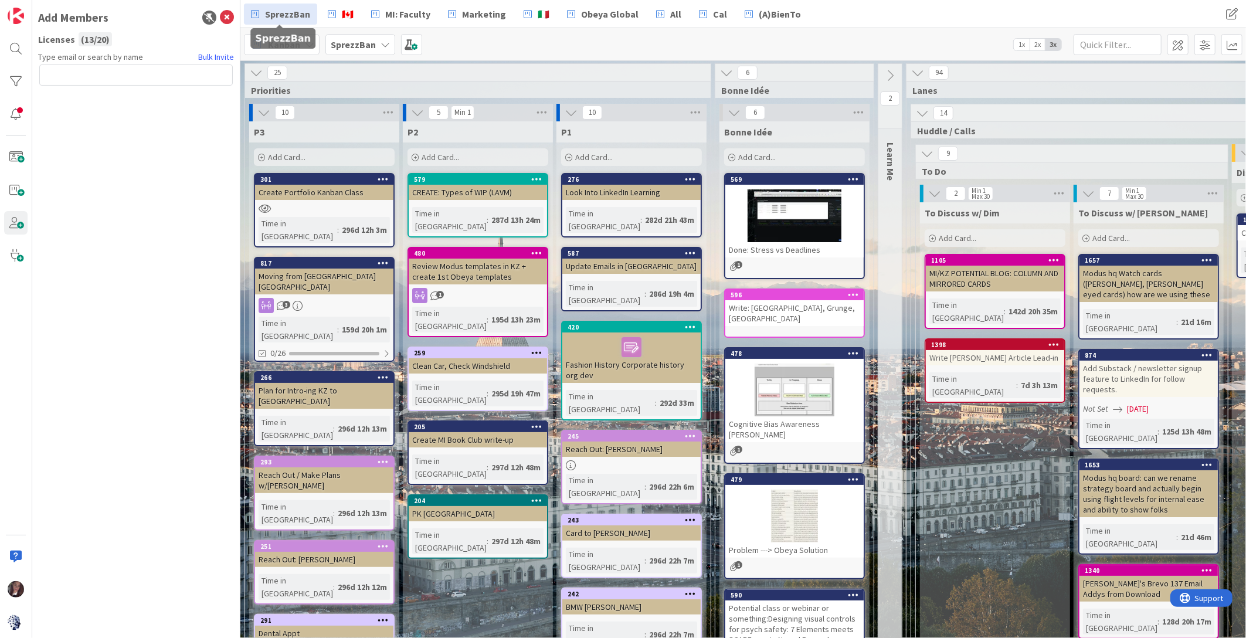
click at [268, 15] on span "SprezzBan" at bounding box center [287, 14] width 45 height 14
click at [290, 15] on span "SprezzBan" at bounding box center [287, 14] width 45 height 14
click at [227, 14] on icon at bounding box center [227, 18] width 14 height 14
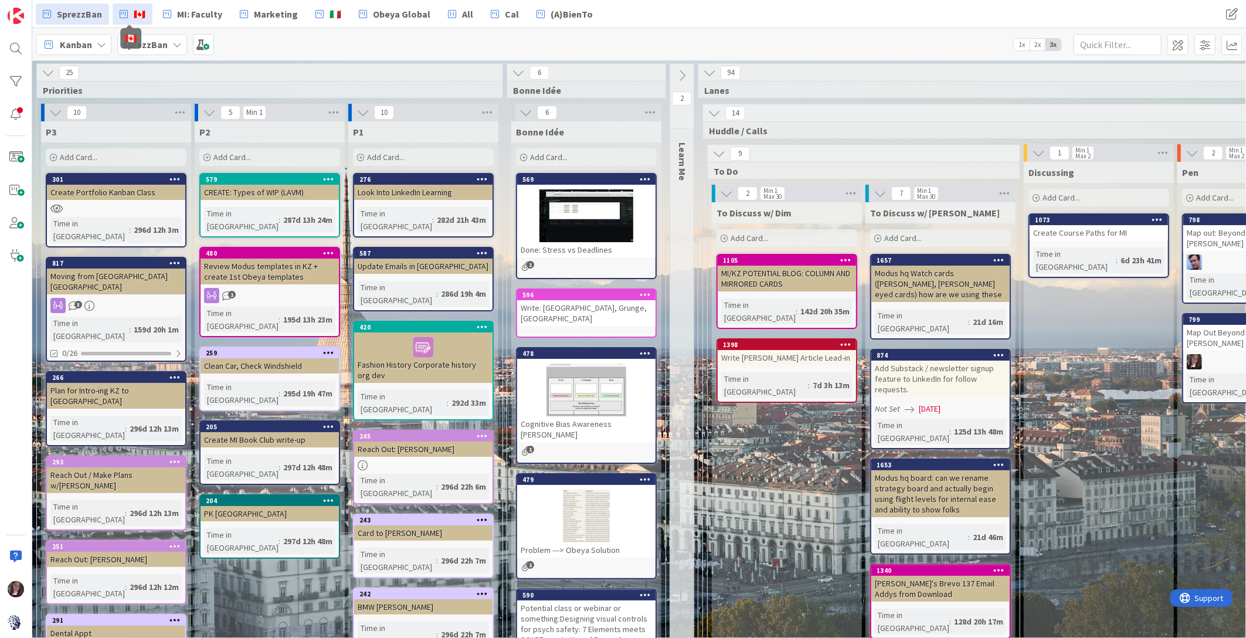
click at [137, 15] on span "🇨🇦" at bounding box center [140, 14] width 12 height 14
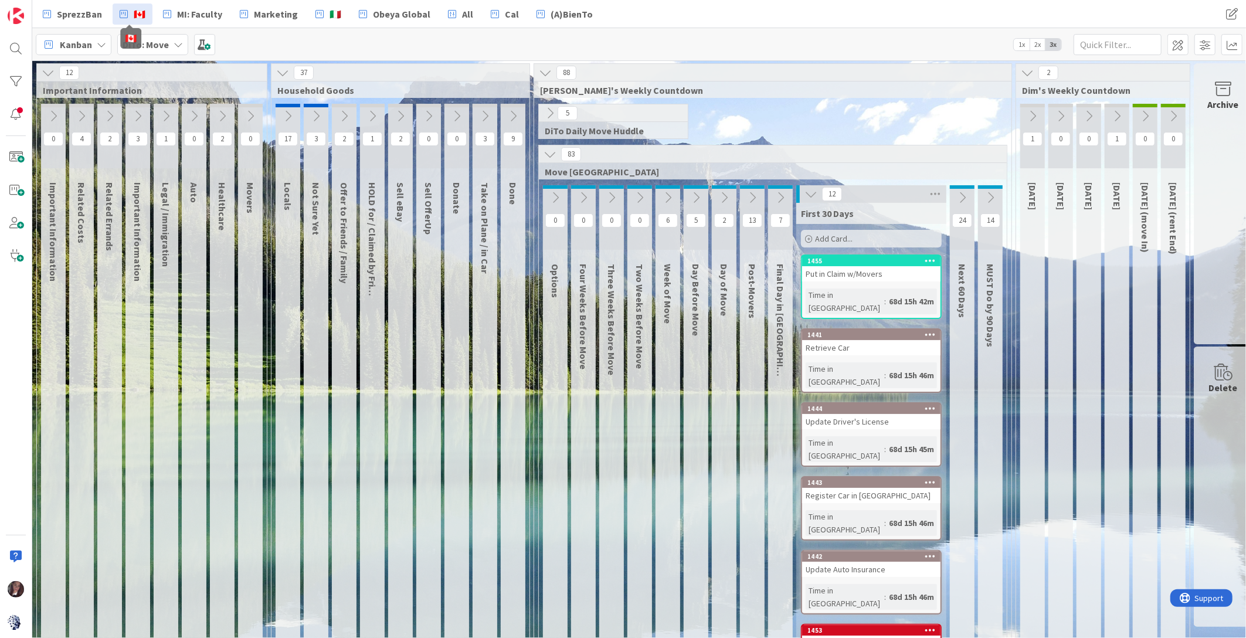
click at [137, 15] on span "🇨🇦" at bounding box center [140, 14] width 12 height 14
click at [87, 14] on span "SprezzBan" at bounding box center [79, 14] width 45 height 14
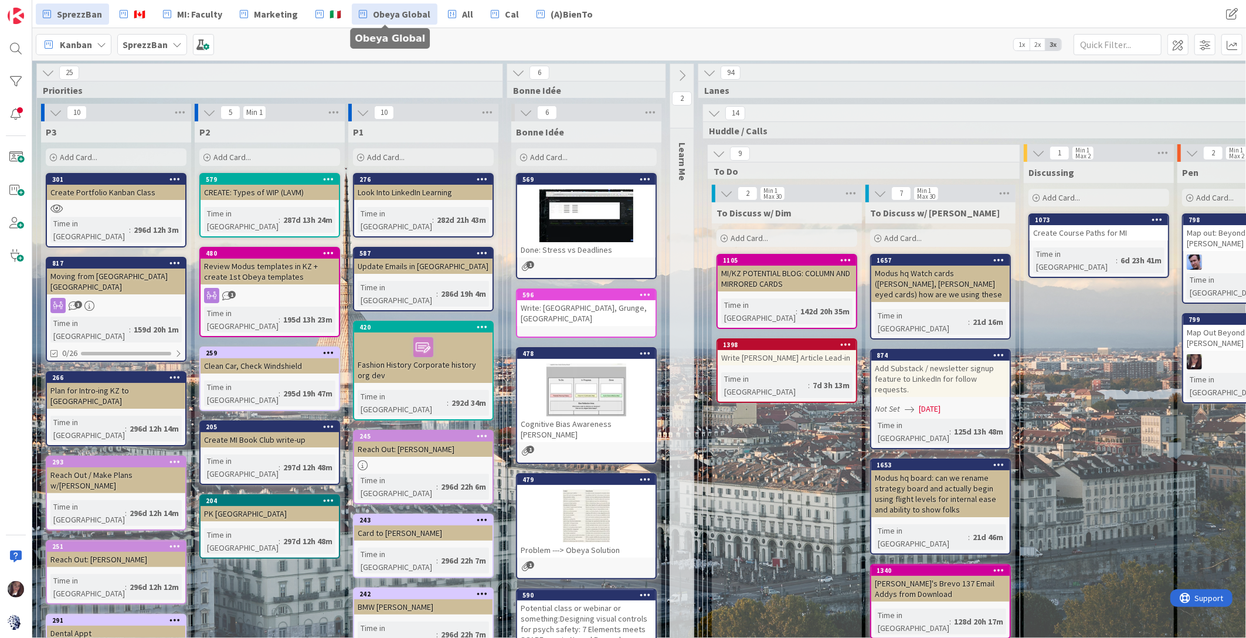
click at [378, 13] on span "Obeya Global" at bounding box center [401, 14] width 57 height 14
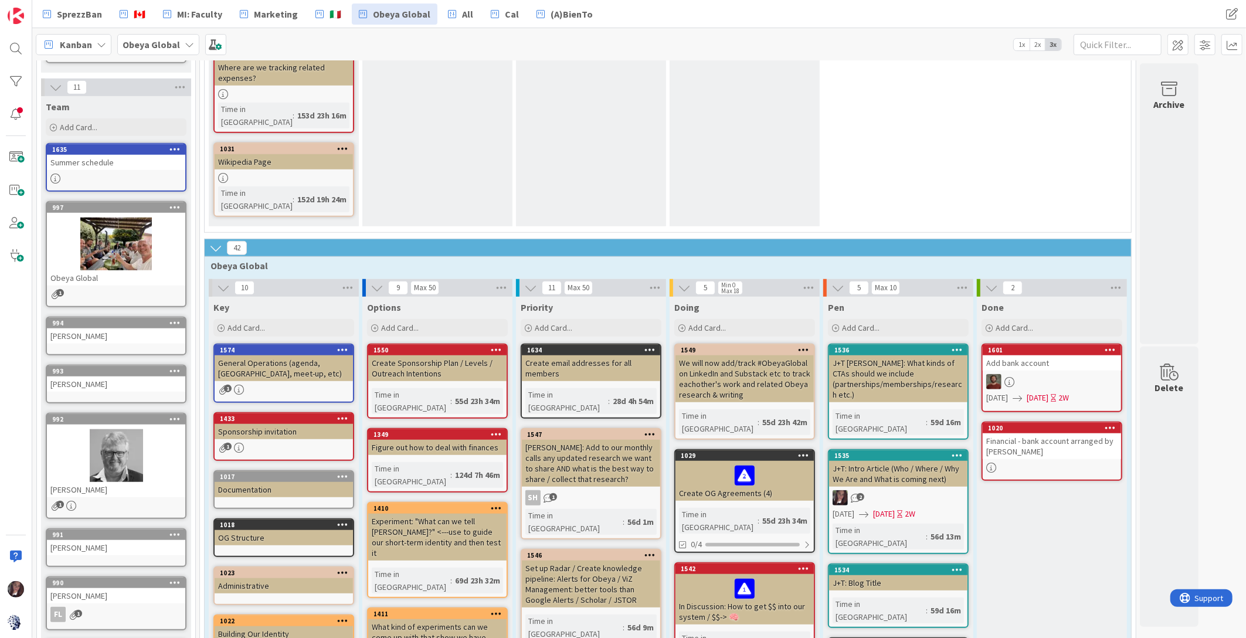
scroll to position [756, 0]
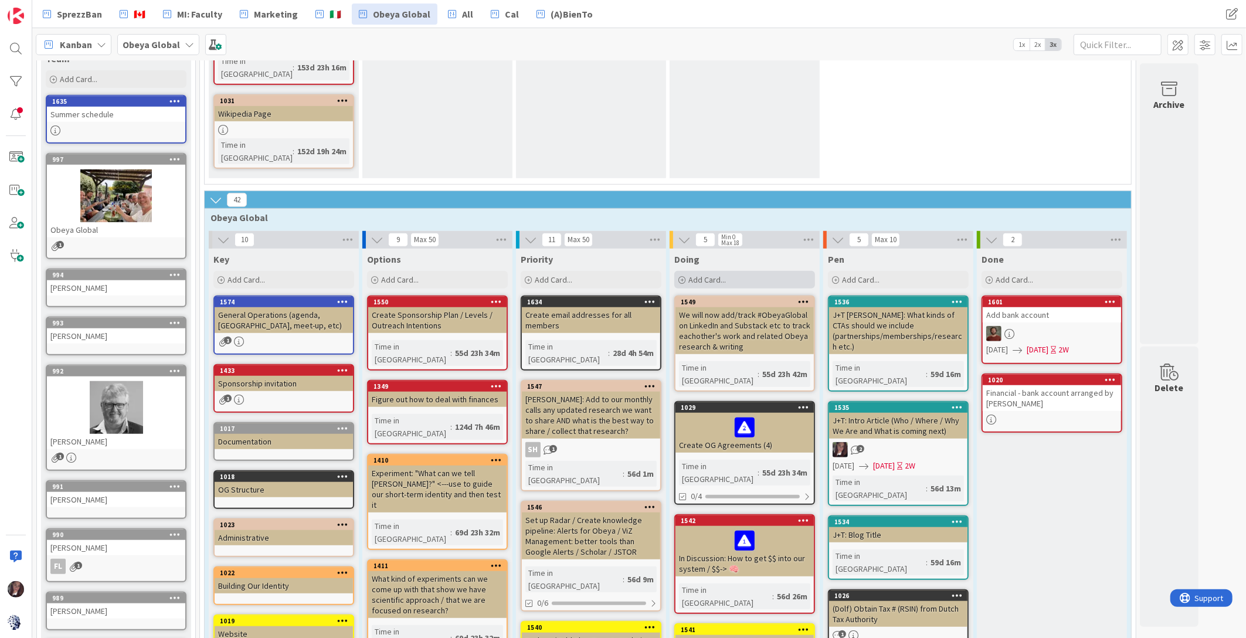
click at [704, 274] on span "Add Card..." at bounding box center [707, 279] width 38 height 11
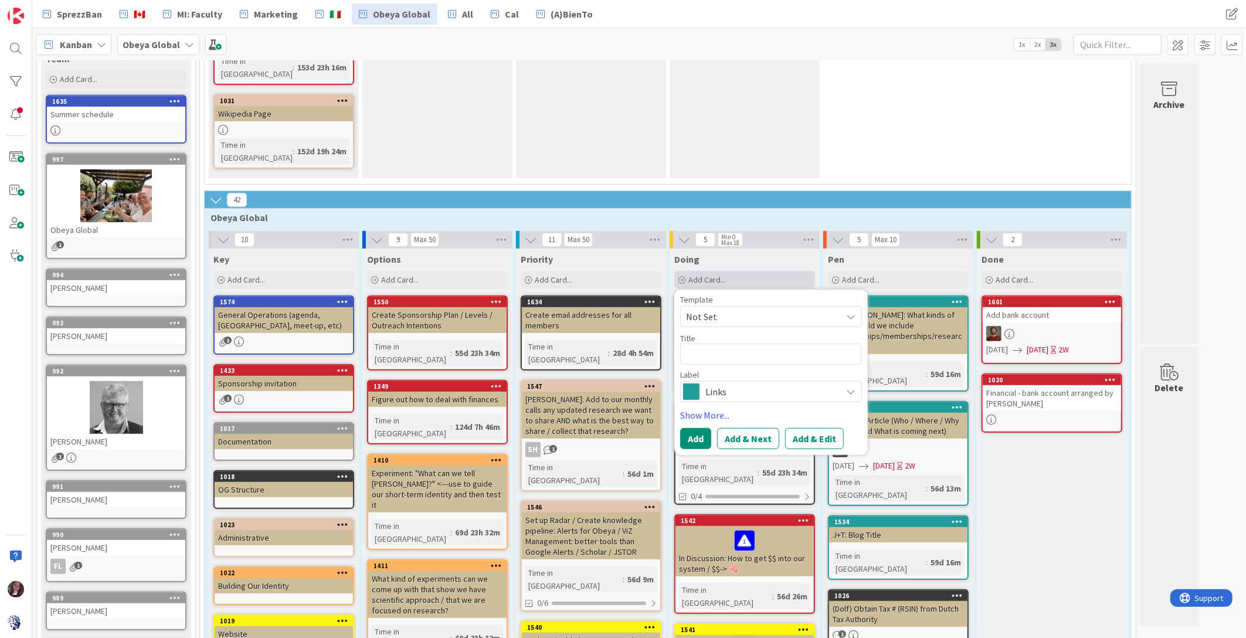
type textarea "T"
type textarea "x"
type textarea "To"
type textarea "x"
type textarea "Ton"
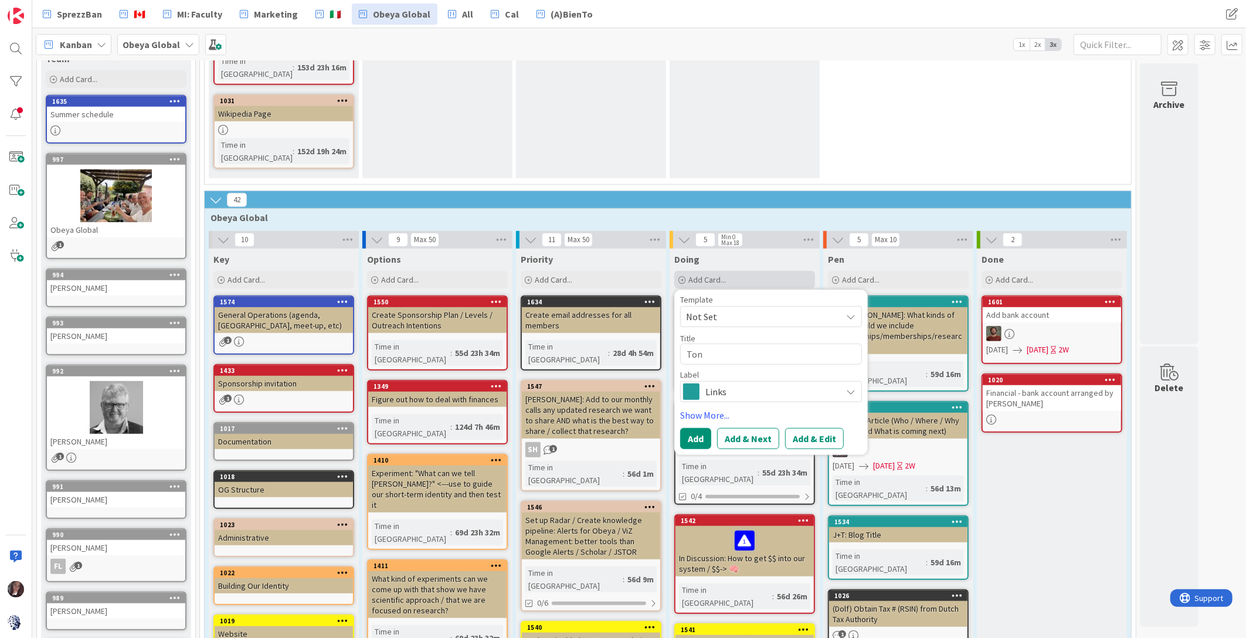
type textarea "x"
type textarea "[PERSON_NAME]"
type textarea "x"
type textarea "[PERSON_NAME]"
type textarea "x"
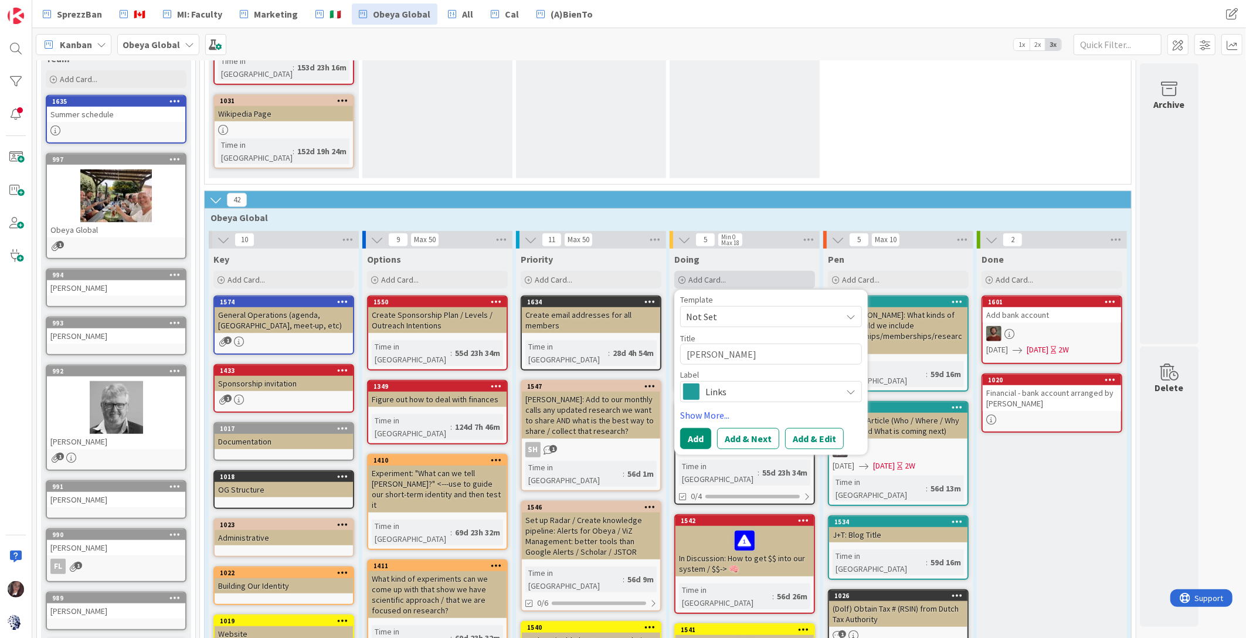
type textarea "[PERSON_NAME]"
type textarea "x"
type textarea "[PERSON_NAME]"
type textarea "x"
type textarea "[PERSON_NAME]"
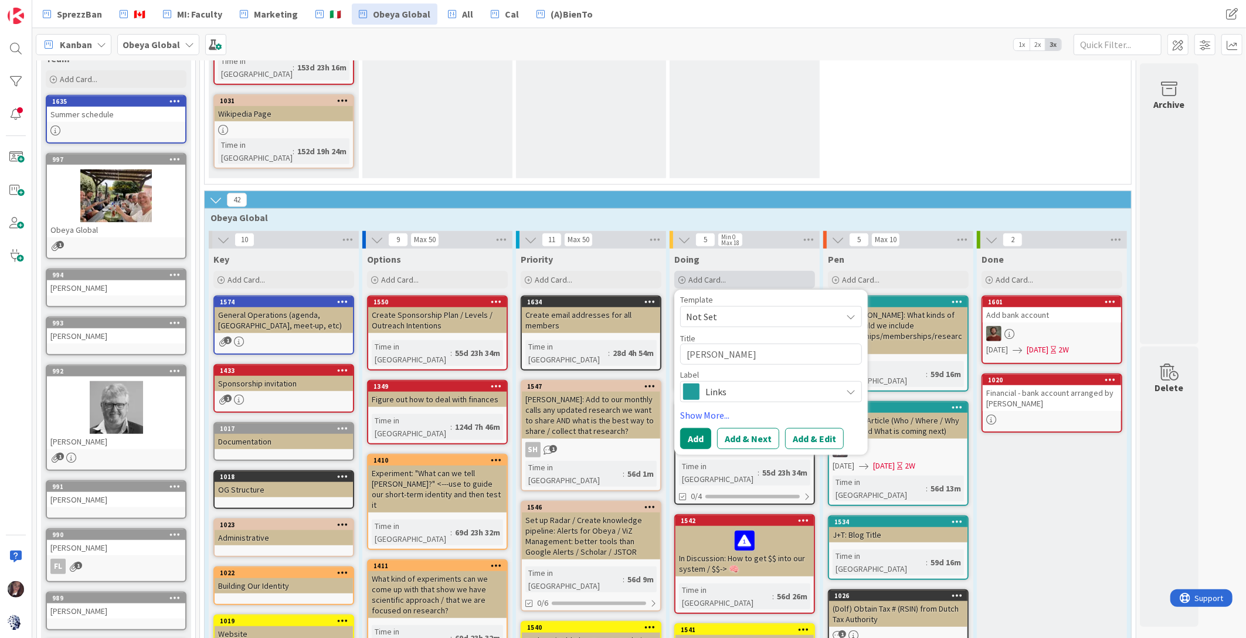
type textarea "x"
type textarea "[PERSON_NAME]"
type textarea "x"
type textarea "[PERSON_NAME] Creat"
type textarea "x"
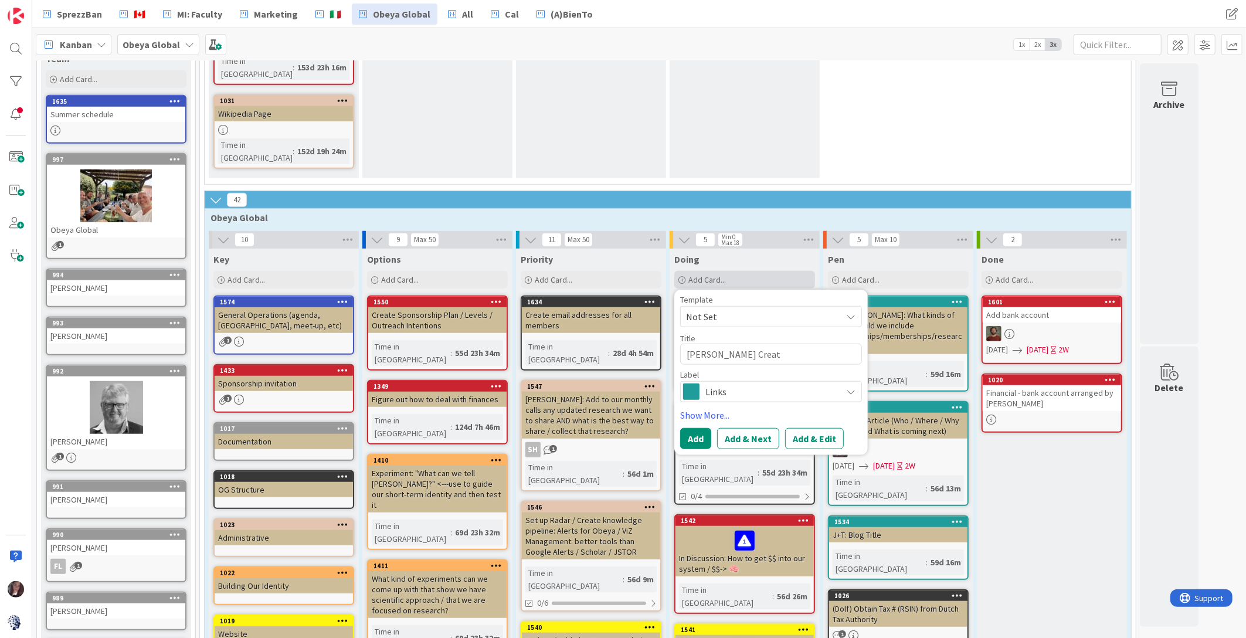
type textarea "[PERSON_NAME] Create"
type textarea "x"
type textarea "[PERSON_NAME] Creates"
type textarea "x"
type textarea "[PERSON_NAME] Creates"
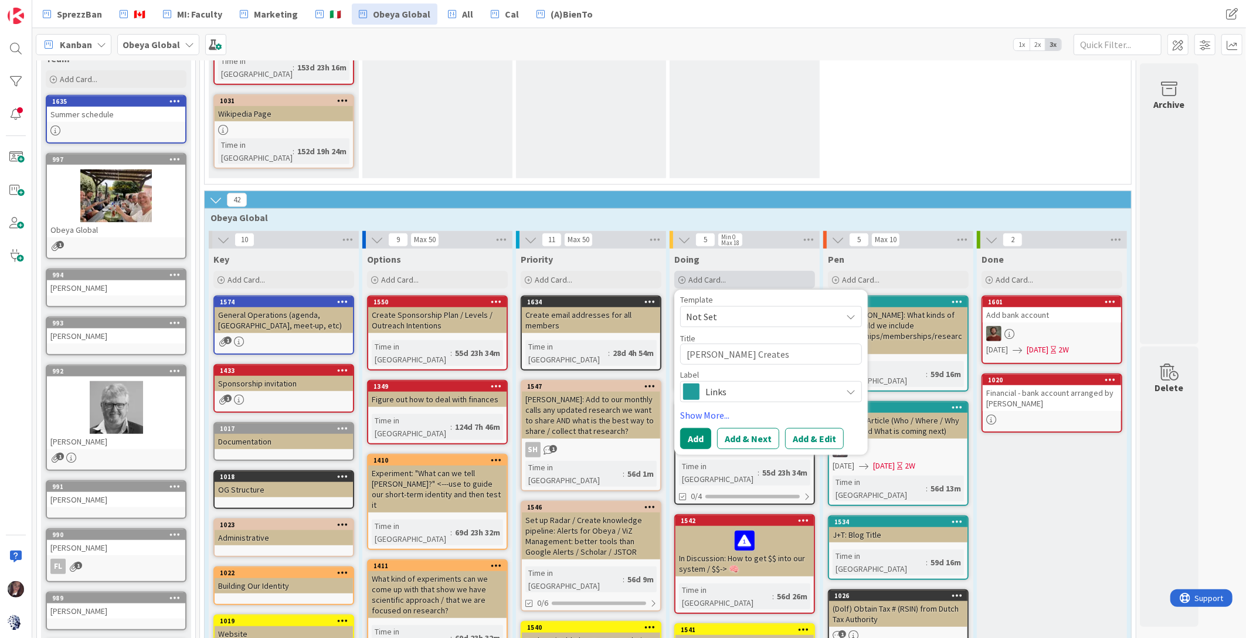
type textarea "x"
type textarea "[PERSON_NAME] Creates P"
type textarea "x"
type textarea "[PERSON_NAME] Creates PA"
type textarea "x"
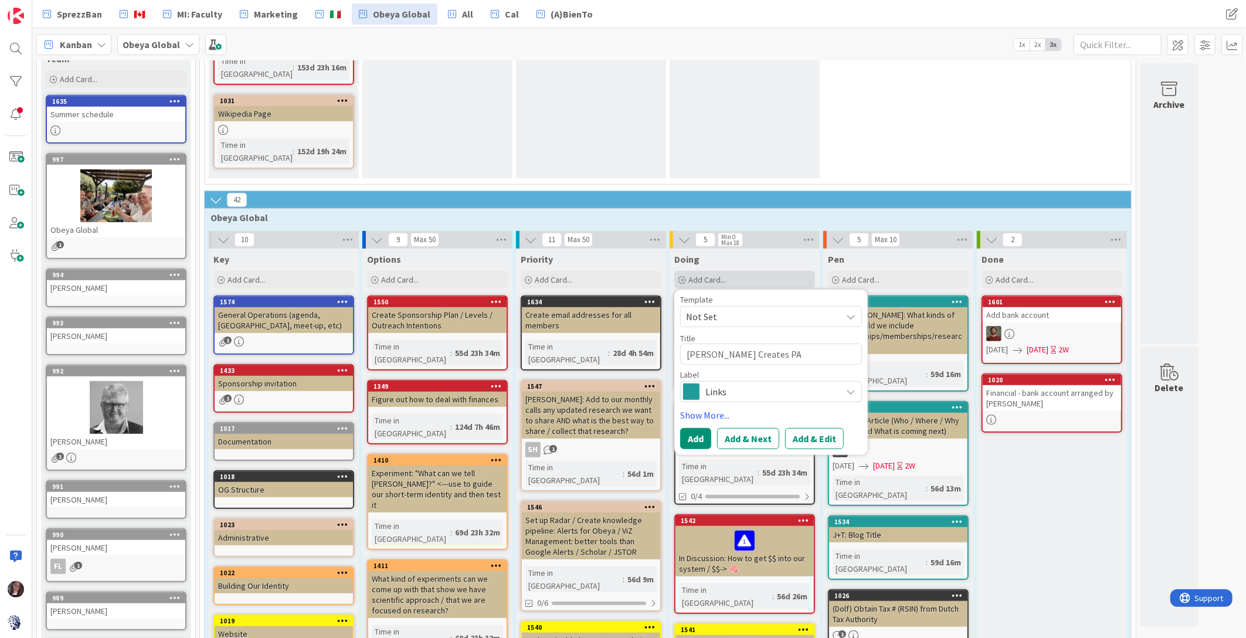
type textarea "[PERSON_NAME] Creates PAS"
type textarea "x"
type textarea "[PERSON_NAME] Creates PAS"
type textarea "x"
type textarea "[PERSON_NAME] Creates PAS F"
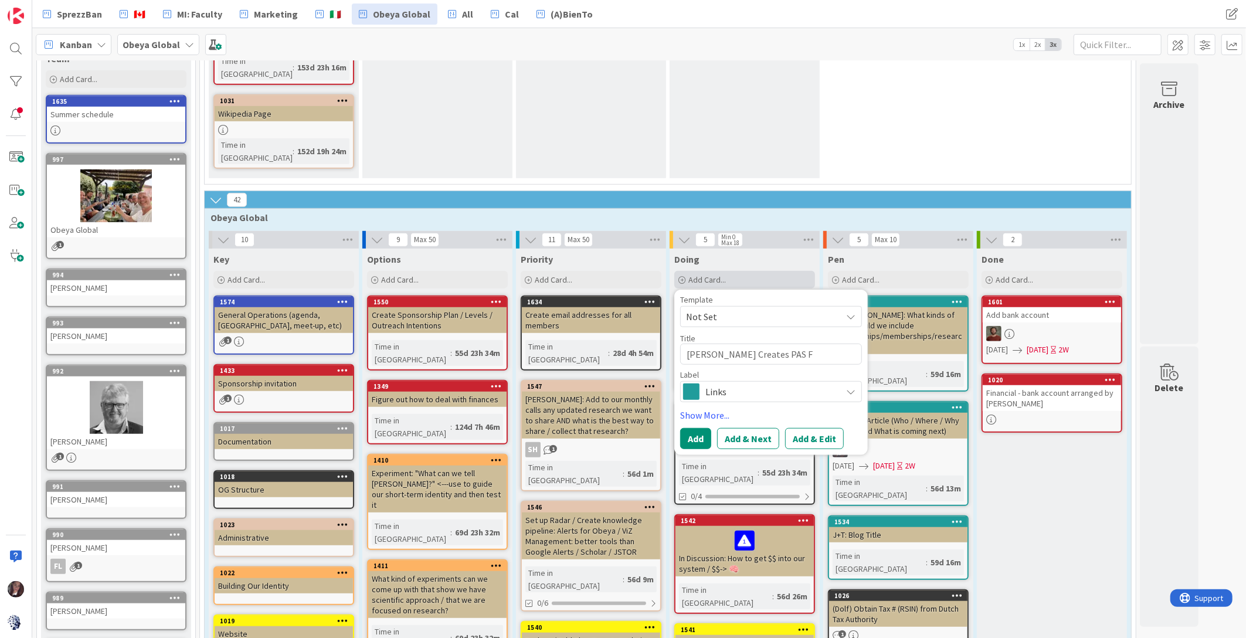
type textarea "x"
type textarea "[PERSON_NAME] Creates PAS"
type textarea "x"
type textarea "[PERSON_NAME] Creates PAS f"
type textarea "x"
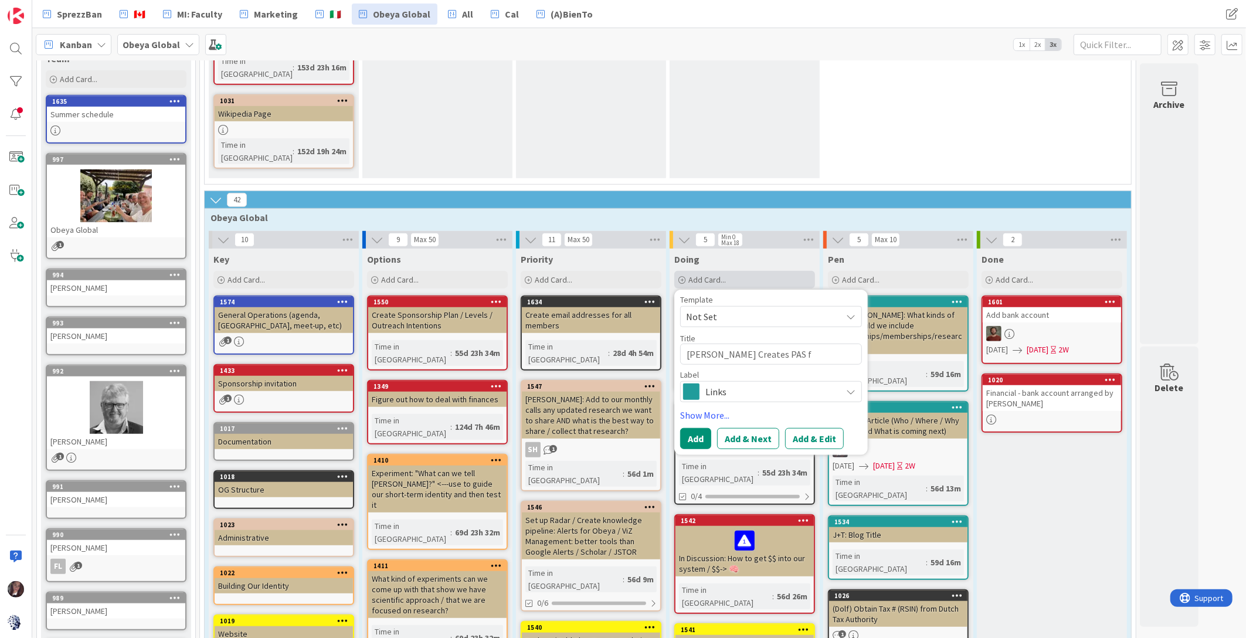
type textarea "[PERSON_NAME] Creates PAS fo"
type textarea "x"
type textarea "[PERSON_NAME] Creates PAS for"
type textarea "x"
type textarea "[PERSON_NAME] Creates PAS for"
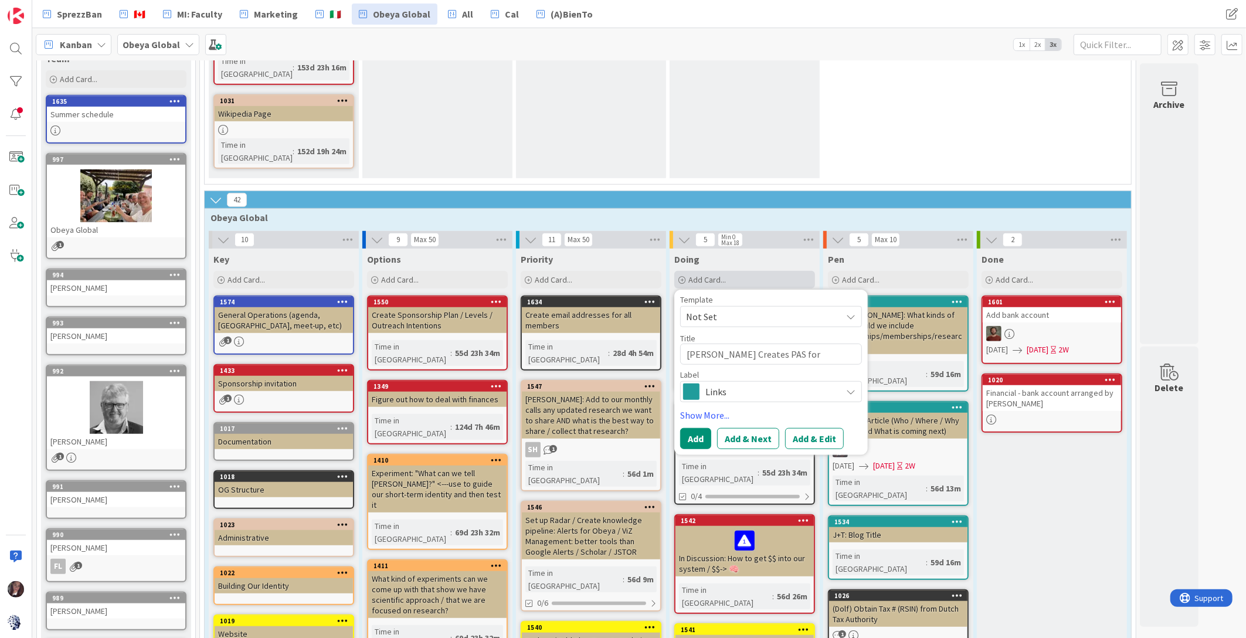
type textarea "x"
type textarea "[PERSON_NAME] Creates PAS for O"
type textarea "x"
type textarea "[PERSON_NAME] Creates PAS for Ob"
type textarea "x"
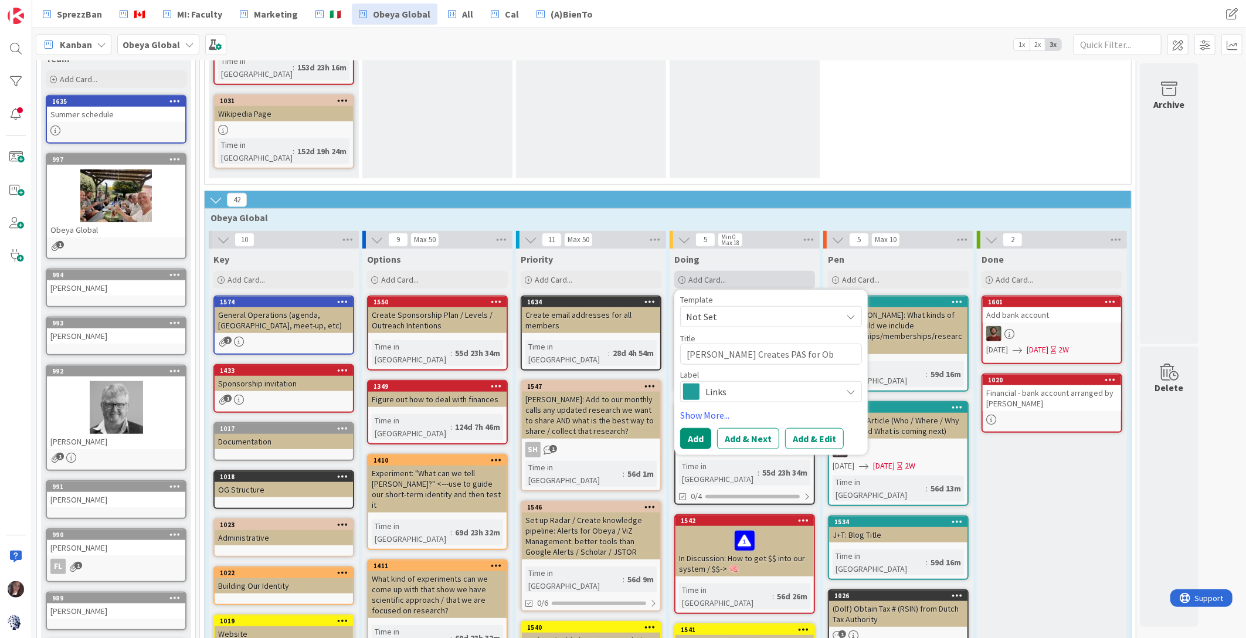
type textarea "[PERSON_NAME] Creates PAS for Obe"
type textarea "x"
type textarea "[PERSON_NAME] Creates PAS for Obey"
type textarea "x"
type textarea "[PERSON_NAME] Creates PAS for Obeya"
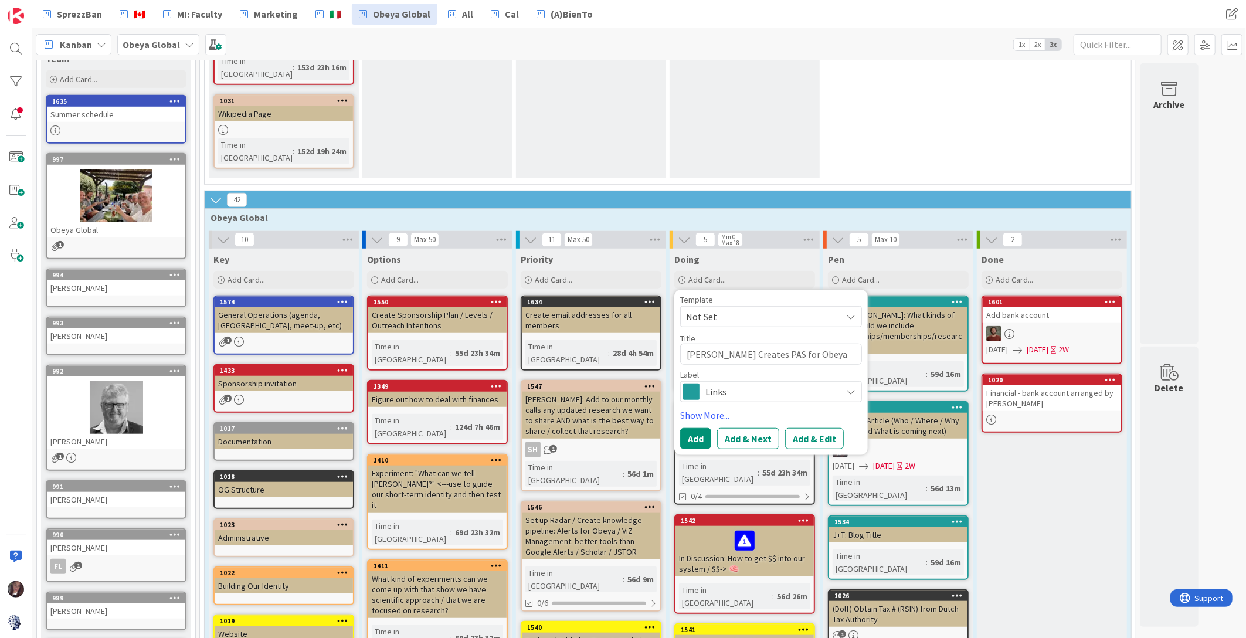
click at [733, 383] on span "Links" at bounding box center [770, 391] width 130 height 16
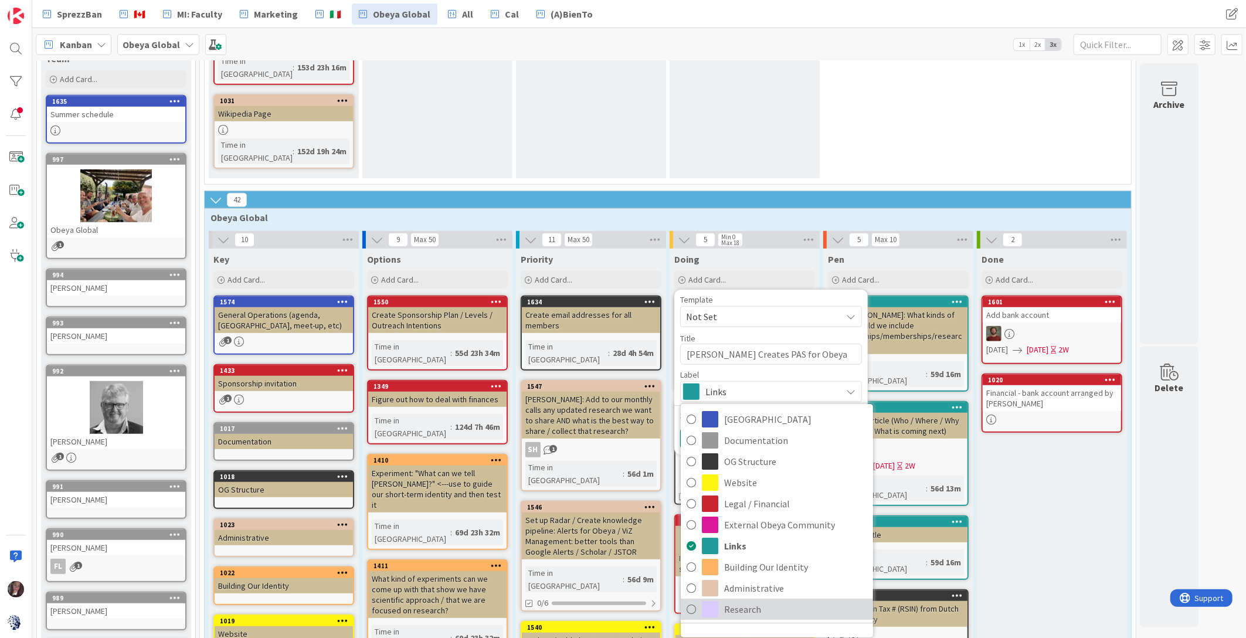
click at [692, 600] on icon at bounding box center [690, 609] width 9 height 18
type textarea "x"
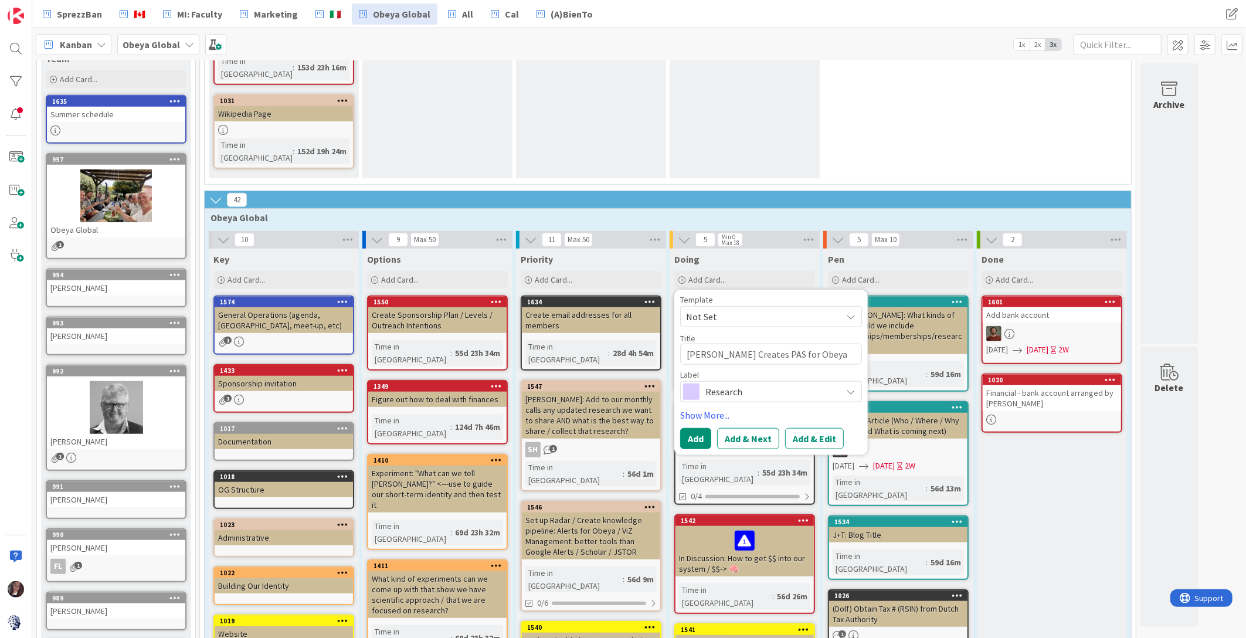
click at [817, 428] on button "Add & Edit" at bounding box center [814, 438] width 59 height 21
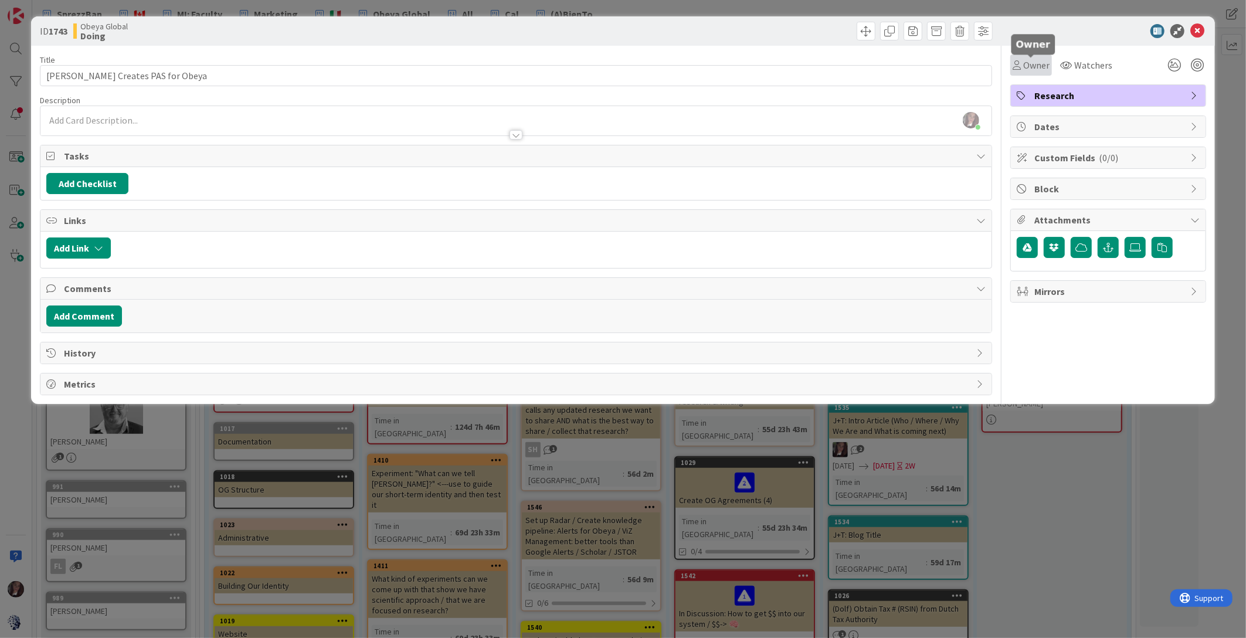
click at [1034, 67] on span "Owner" at bounding box center [1036, 65] width 26 height 14
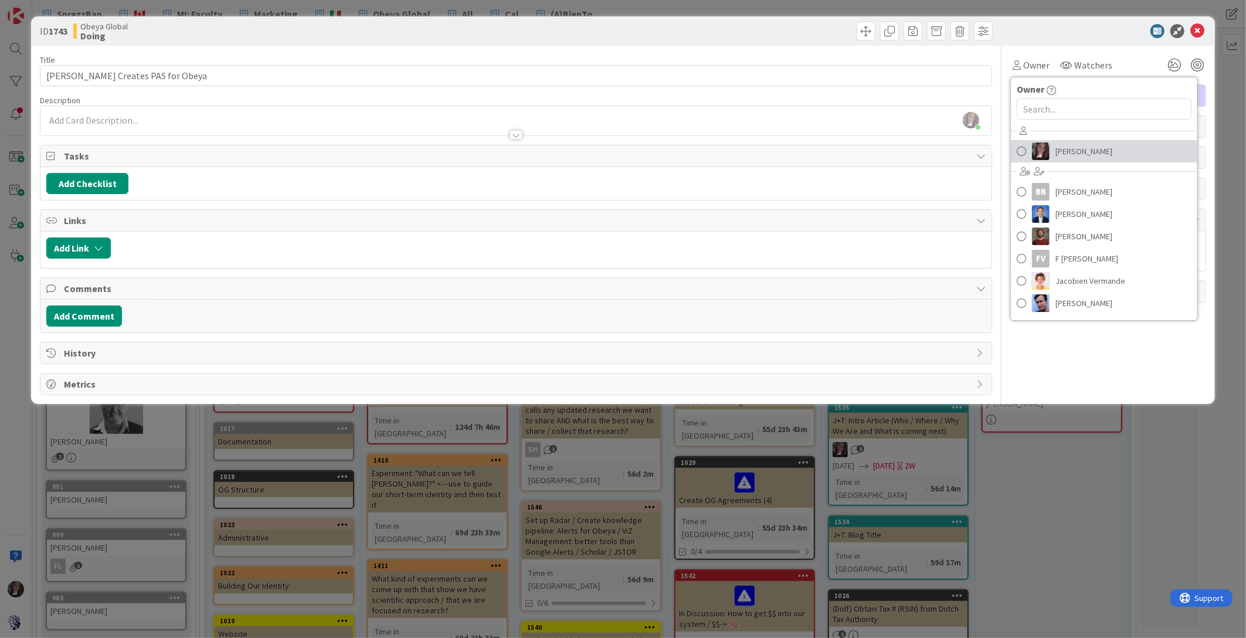
click at [1024, 154] on span at bounding box center [1021, 151] width 9 height 18
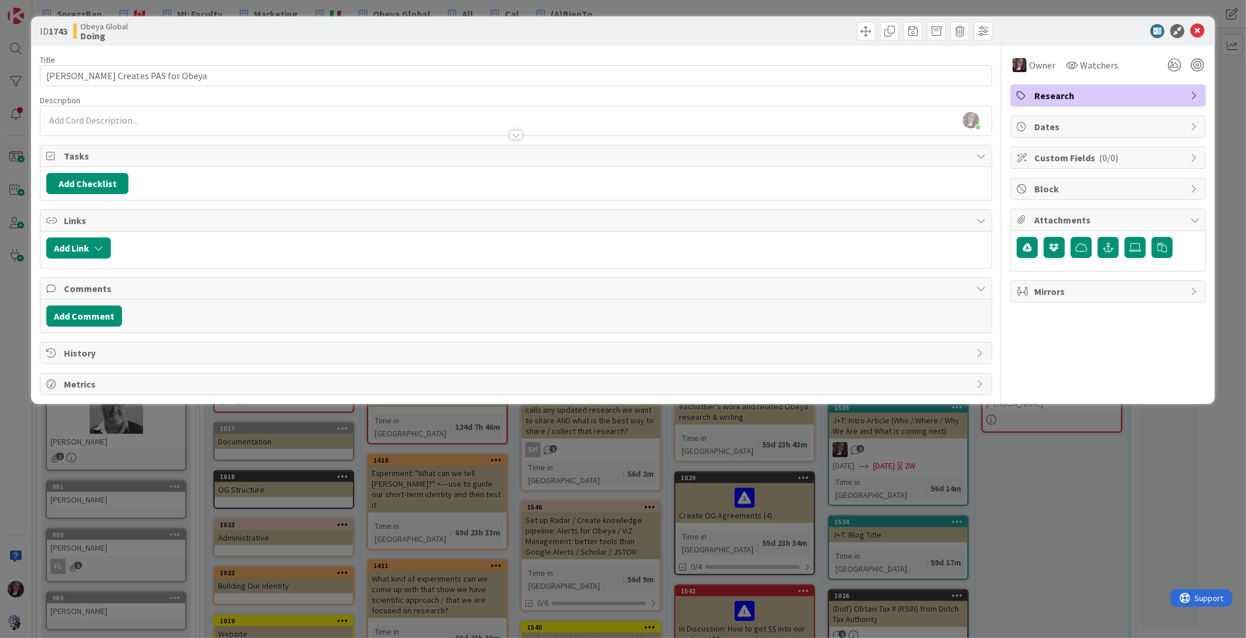
click at [1046, 124] on span "Dates" at bounding box center [1109, 127] width 150 height 14
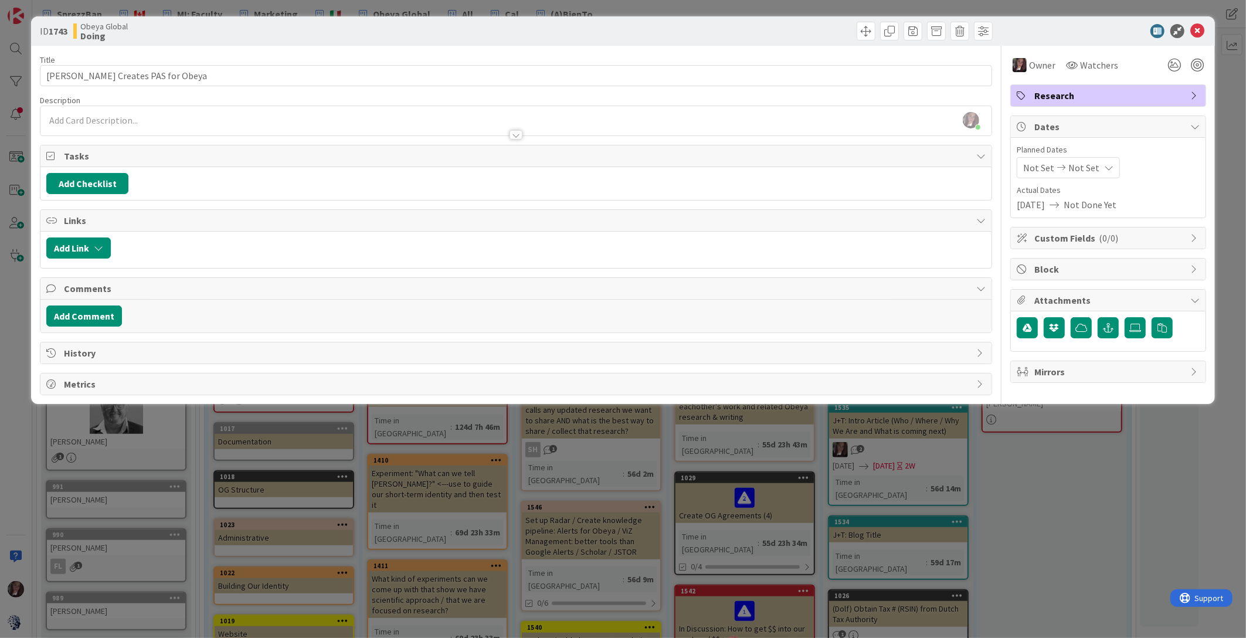
click at [1045, 199] on span "[DATE]" at bounding box center [1031, 205] width 28 height 14
click at [1093, 202] on span "Not Done Yet" at bounding box center [1089, 205] width 53 height 14
drag, startPoint x: 1037, startPoint y: 155, endPoint x: 1039, endPoint y: 165, distance: 10.8
click at [1037, 155] on div "Planned Dates Not Set Not Set" at bounding box center [1108, 161] width 183 height 35
click at [1040, 166] on span "Not Set" at bounding box center [1038, 168] width 31 height 14
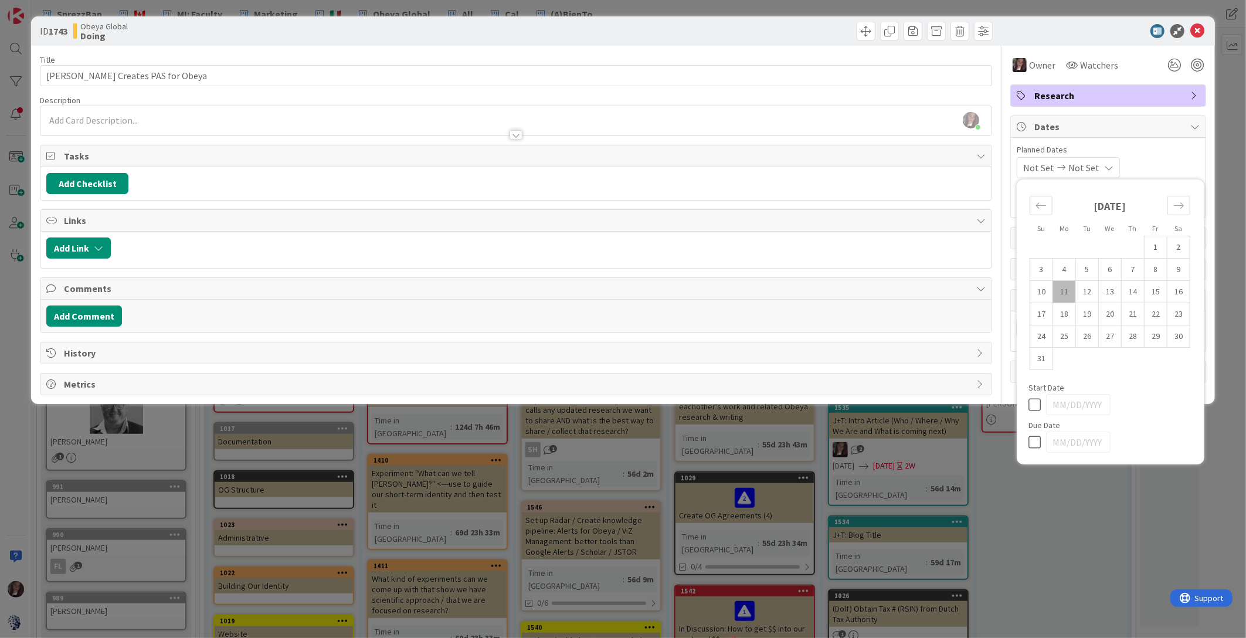
click at [1063, 291] on td "11" at bounding box center [1063, 292] width 23 height 22
type input "[DATE]"
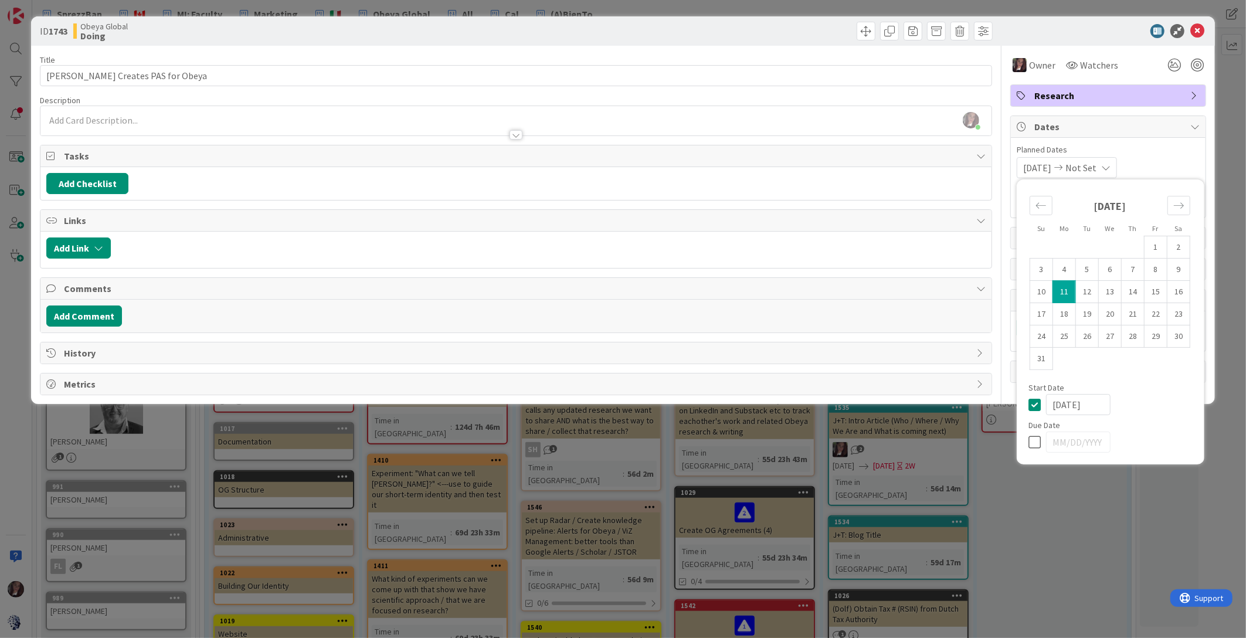
click at [1152, 159] on div "[DATE] Not Set Su Mo Tu We Th Fr Sa [DATE] 1 2 3 4 5 6 7 8 9 10 11 12 13 14 15 …" at bounding box center [1108, 167] width 183 height 21
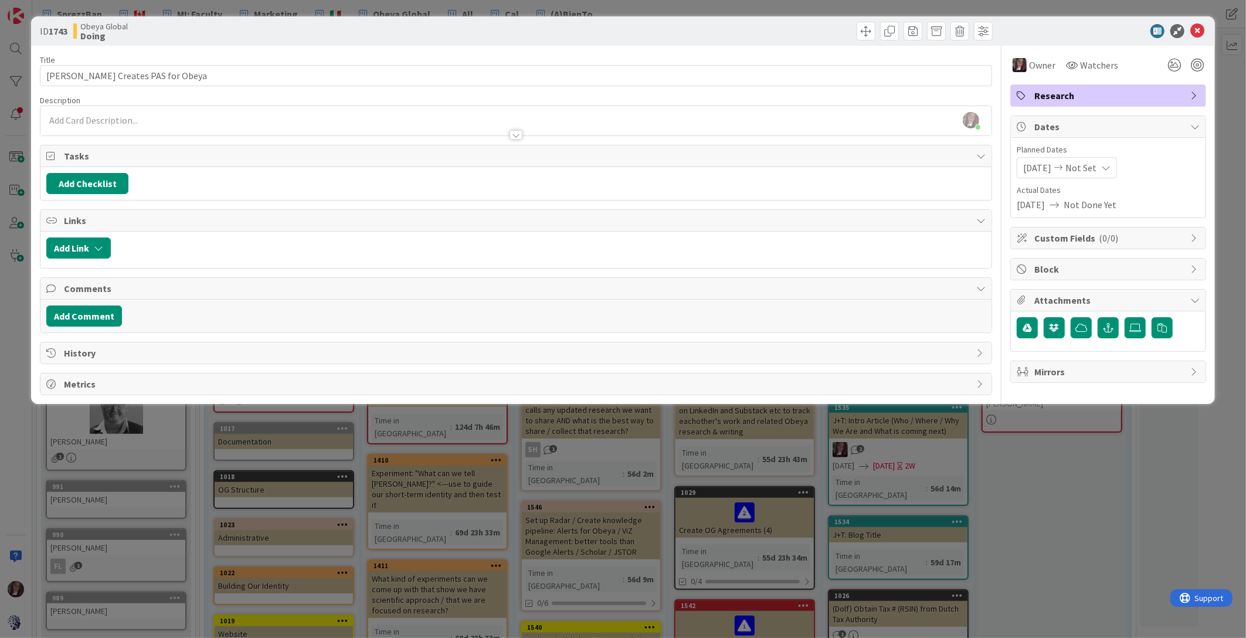
click at [1032, 204] on span "[DATE]" at bounding box center [1031, 205] width 28 height 14
click at [1096, 166] on span "Not Set" at bounding box center [1080, 168] width 31 height 14
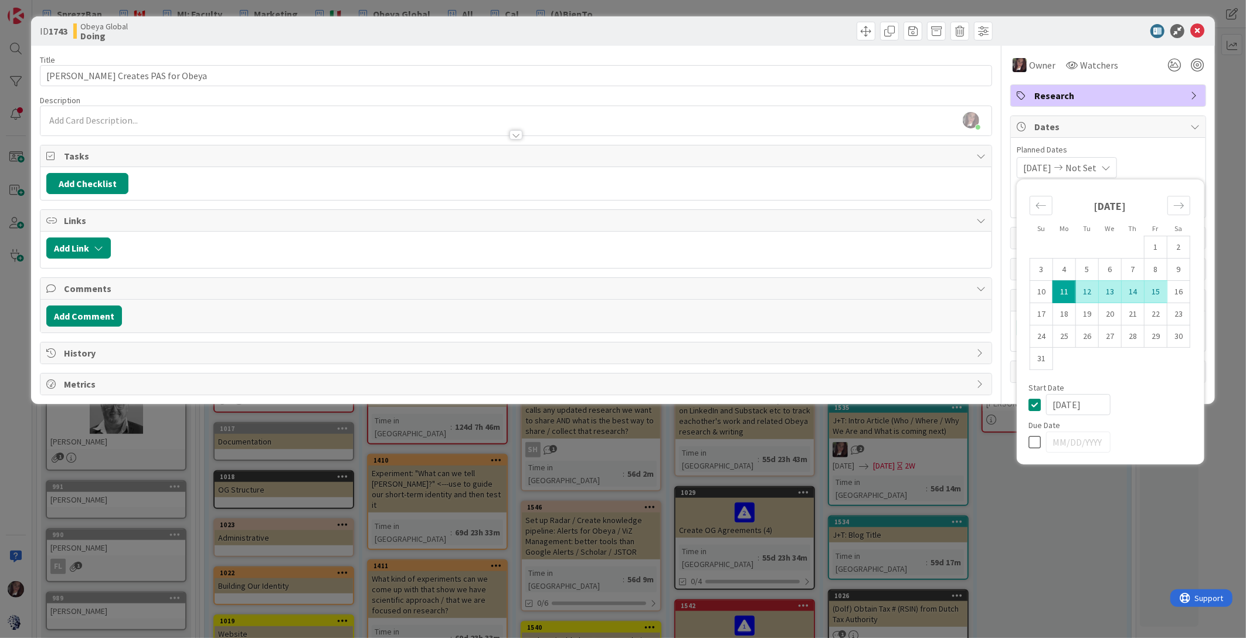
click at [1155, 292] on td "15" at bounding box center [1155, 292] width 23 height 22
type input "[DATE]"
click at [1140, 59] on div "Owner Owner Remove Set as Watcher [PERSON_NAME] BB [PERSON_NAME] [PERSON_NAME] …" at bounding box center [1108, 65] width 196 height 21
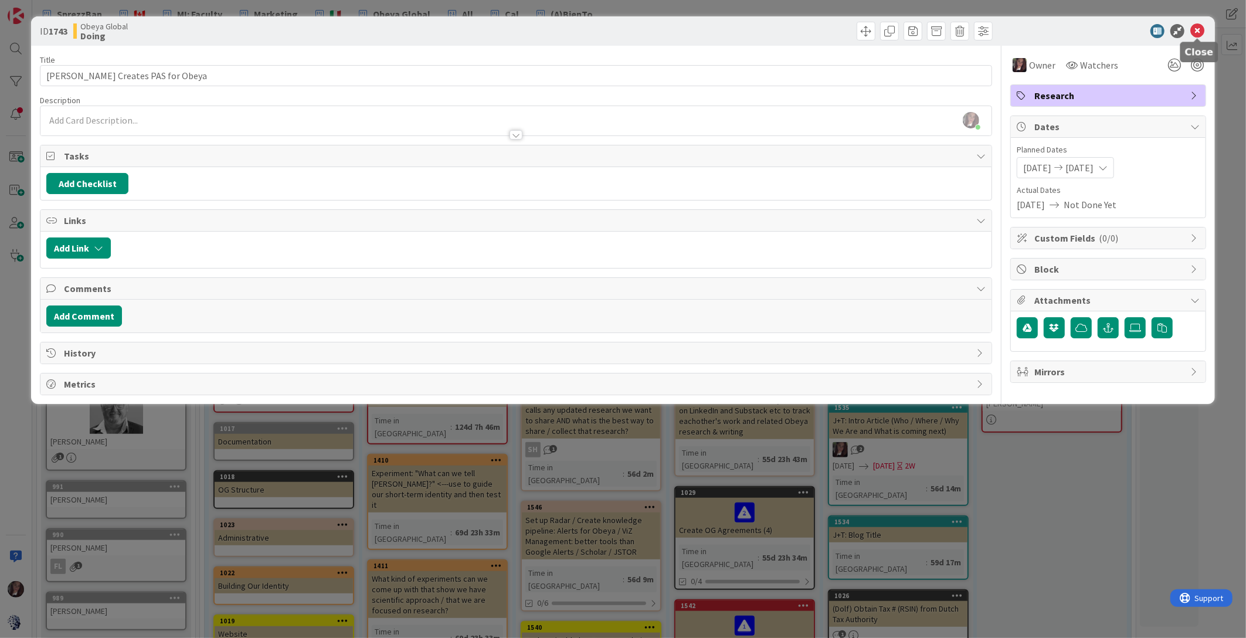
click at [1201, 29] on icon at bounding box center [1197, 31] width 14 height 14
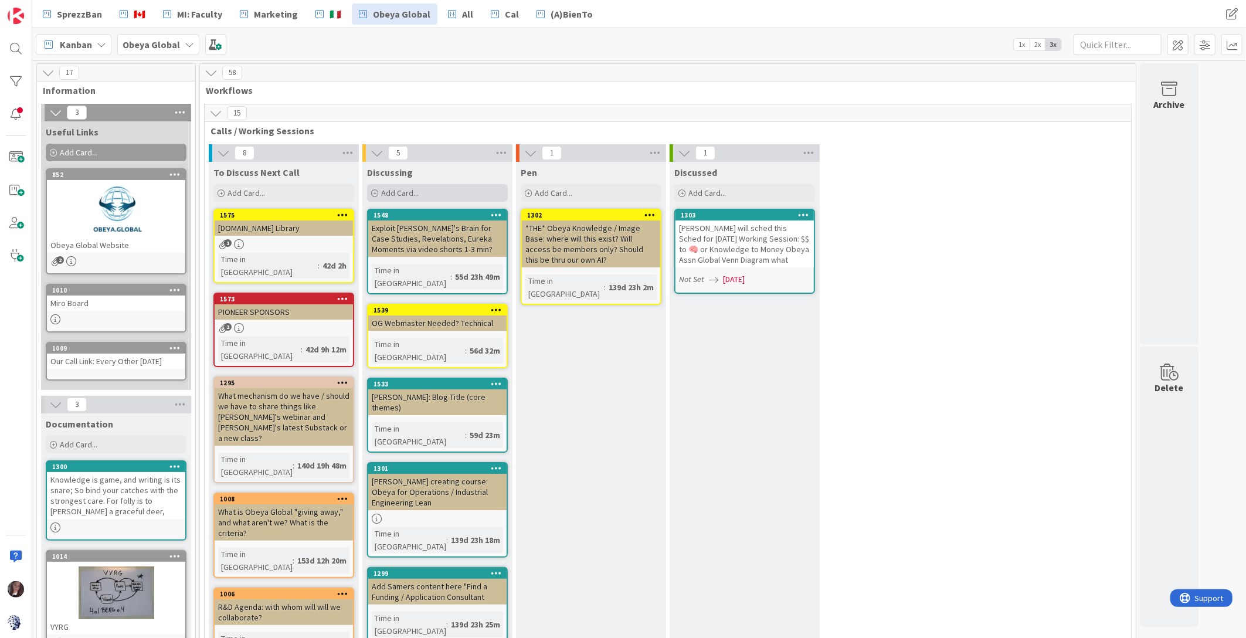
click at [429, 194] on div "Add Card..." at bounding box center [437, 193] width 141 height 18
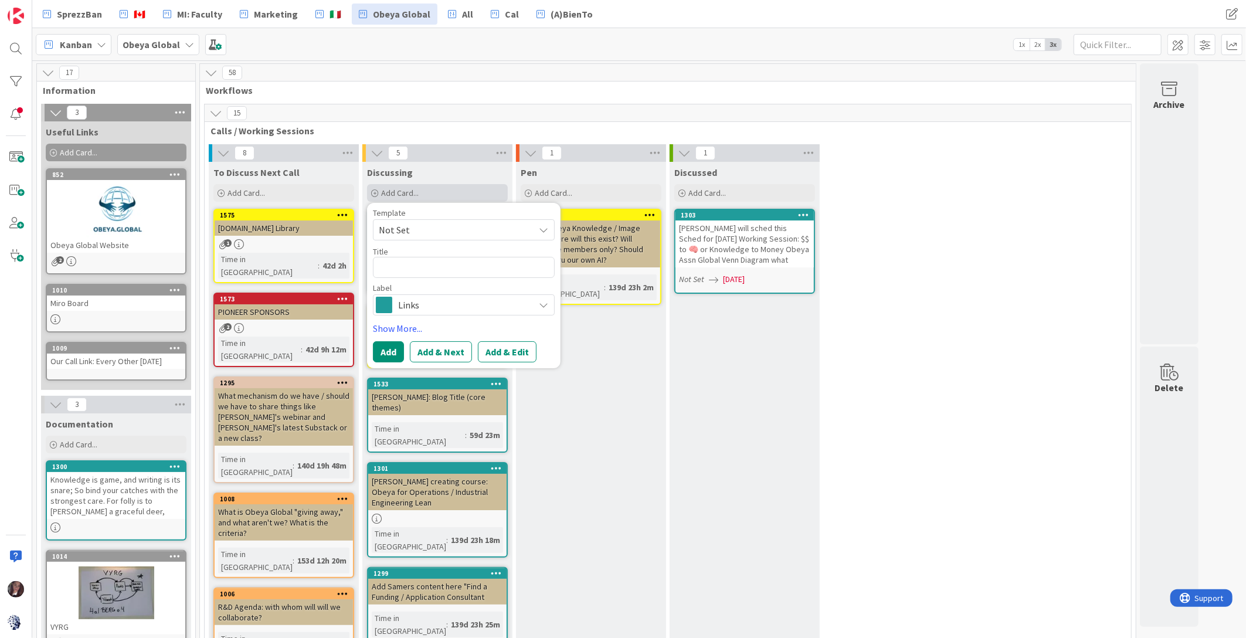
type textarea "G"
type textarea "x"
type textarea "Ge"
type textarea "x"
type textarea "Get"
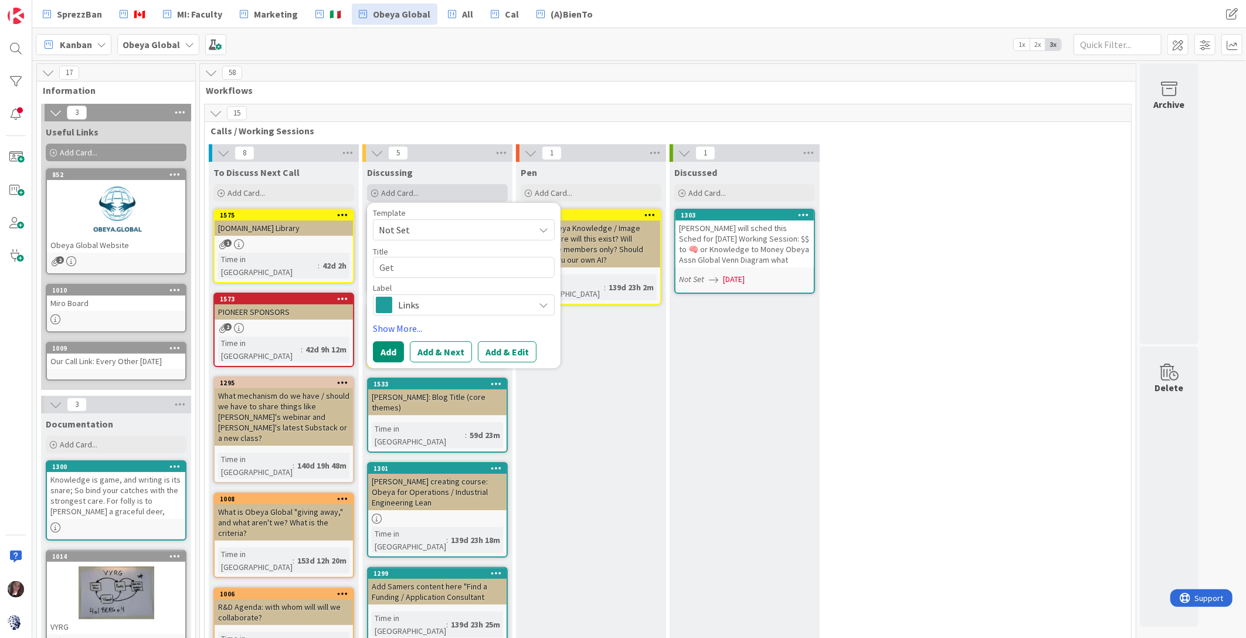
type textarea "x"
type textarea "Get"
type textarea "x"
type textarea "Get d"
type textarea "x"
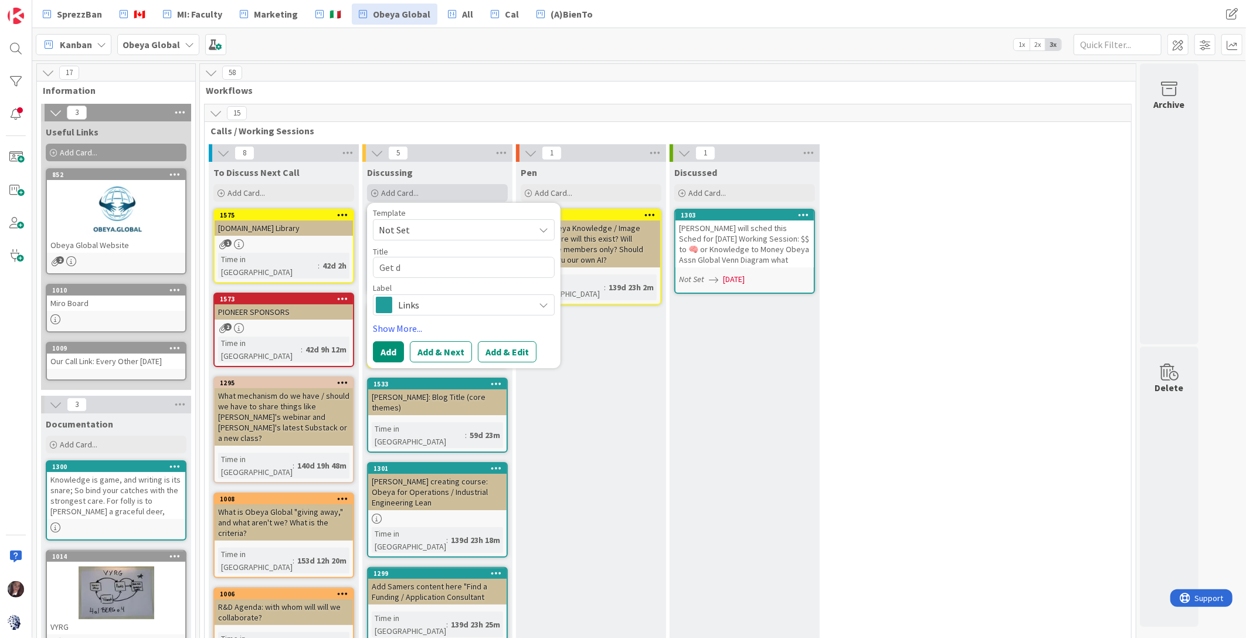
type textarea "Get da"
type textarea "x"
type textarea "Get dat"
type textarea "x"
type textarea "Get date"
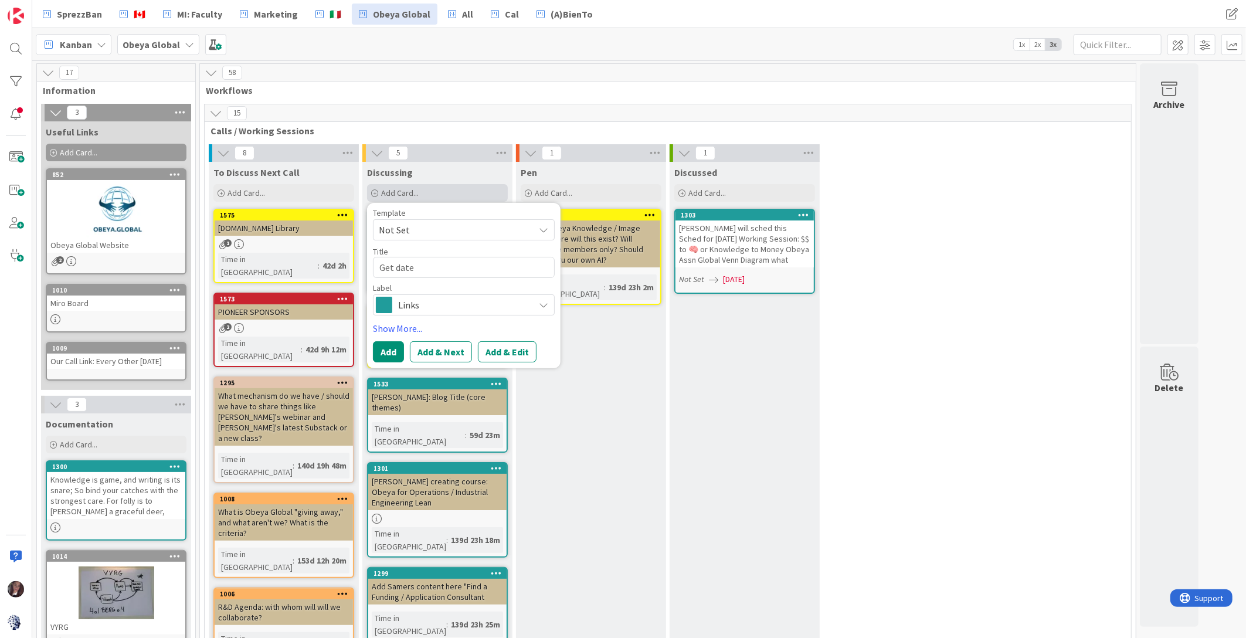
type textarea "x"
type textarea "Get date"
type textarea "x"
type textarea "Get date f"
type textarea "x"
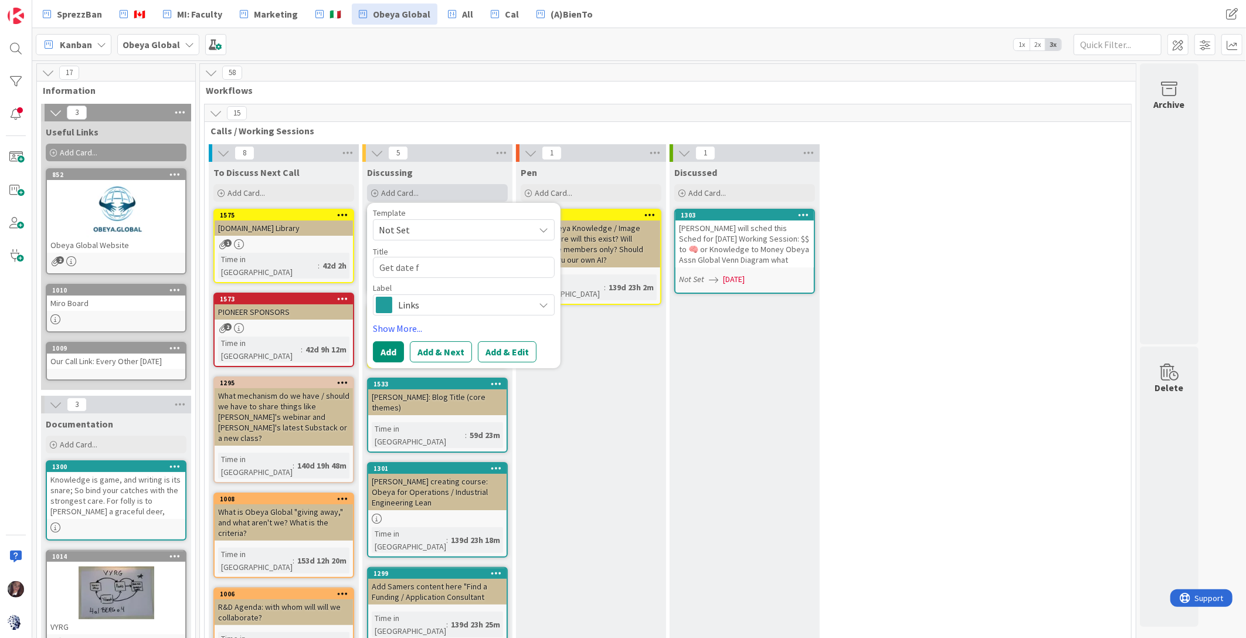
type textarea "Get date fr"
type textarea "x"
type textarea "Get date fro"
type textarea "x"
type textarea "Get date from"
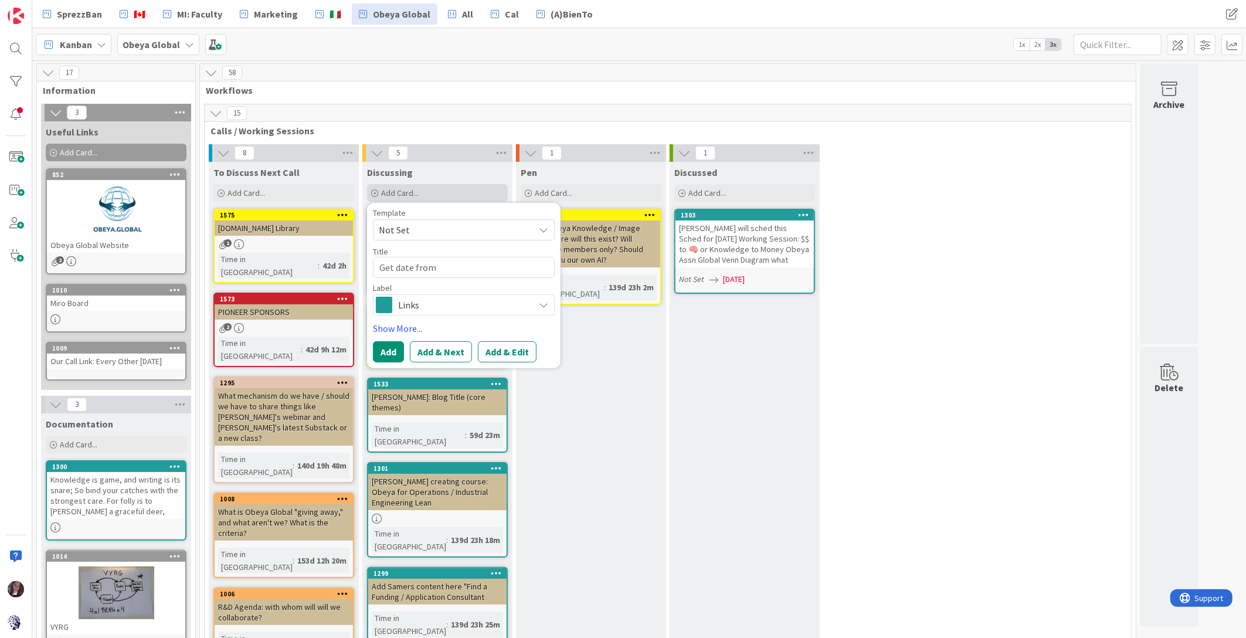
type textarea "x"
type textarea "Get date from B"
type textarea "x"
type textarea "Get date from Bj"
type textarea "x"
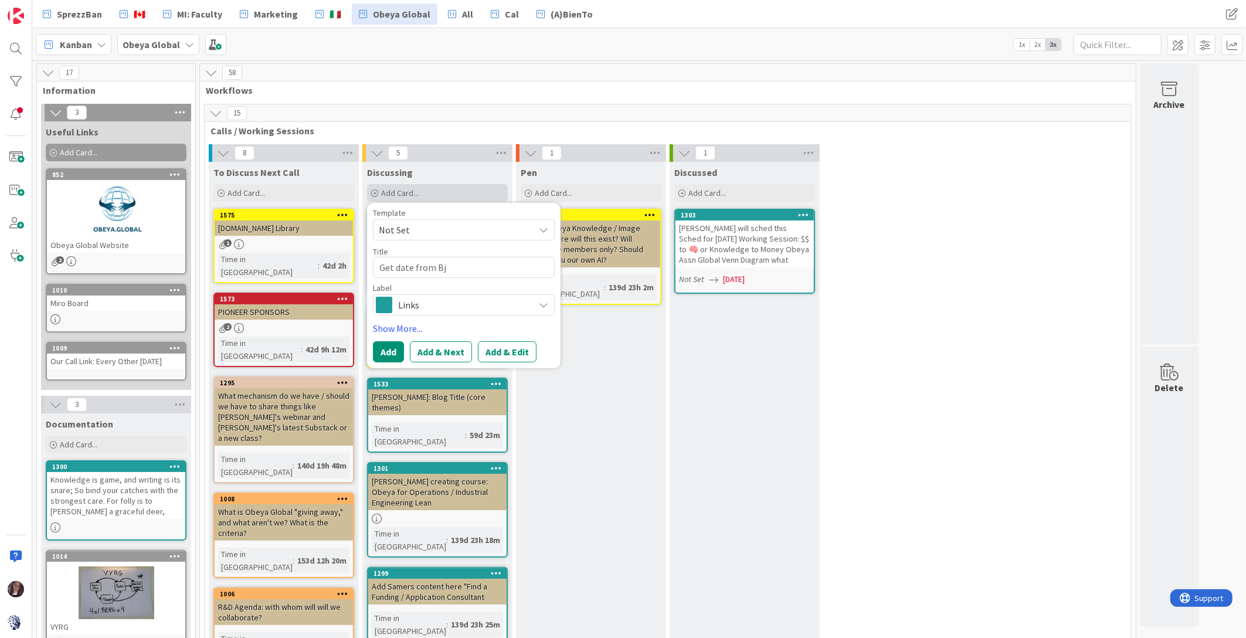
type textarea "Get date from Bja"
type textarea "x"
type textarea "Get date from Bjar"
type textarea "x"
type textarea "Get date from Bjarn"
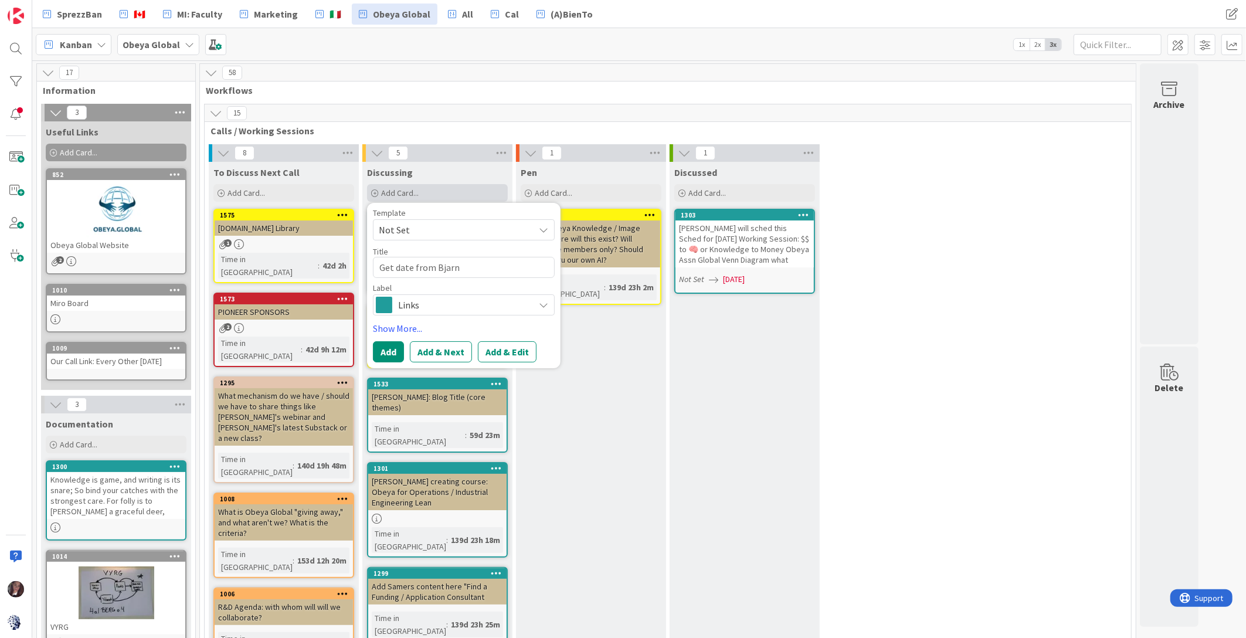
type textarea "x"
type textarea "Get date from [PERSON_NAME]"
type textarea "x"
type textarea "Get date from [PERSON_NAME]"
type textarea "x"
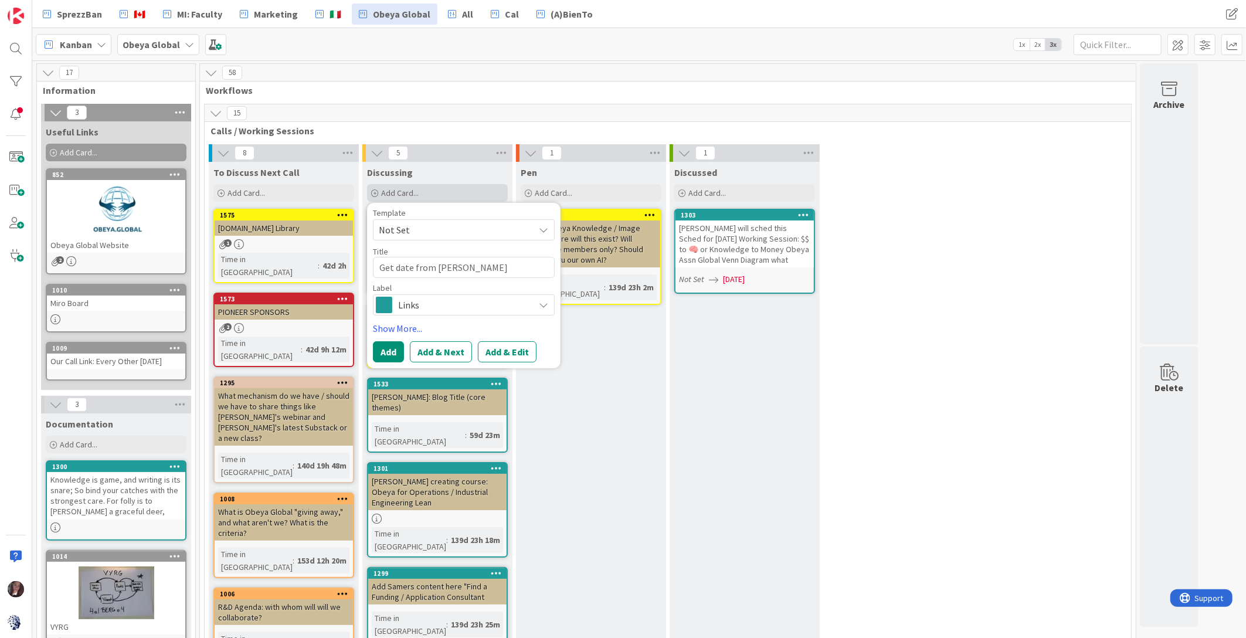
type textarea "Get date from [PERSON_NAME]"
type textarea "x"
type textarea "Get date from [PERSON_NAME]"
type textarea "x"
type textarea "Get date from [PERSON_NAME] RE:"
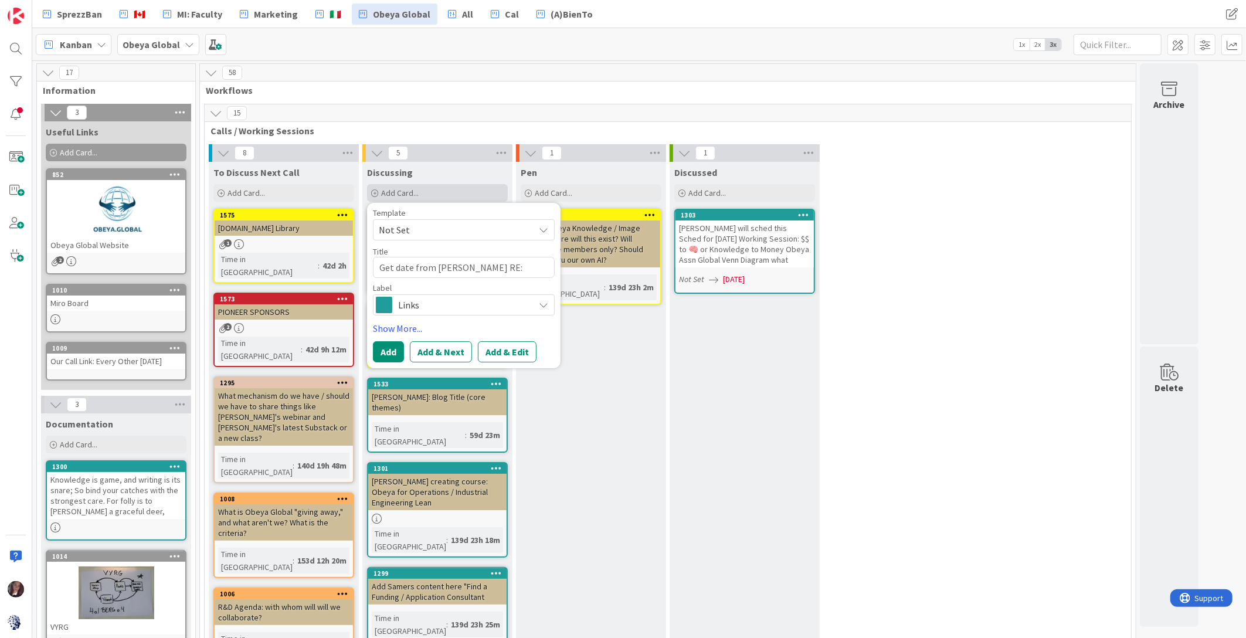
type textarea "x"
type textarea "Get date from [PERSON_NAME] RE:"
type textarea "x"
type textarea "Get date from [PERSON_NAME] RE: a"
type textarea "x"
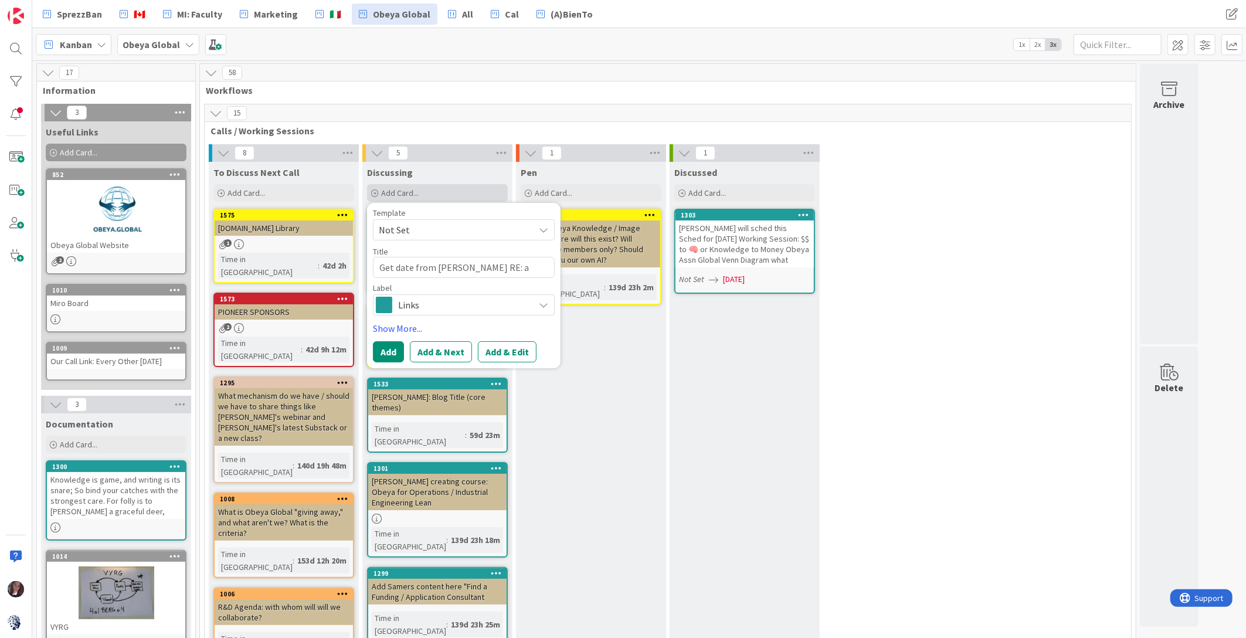
type textarea "Get date from [PERSON_NAME] RE: am"
type textarea "x"
type textarea "Get date from [PERSON_NAME]: amu"
type textarea "x"
type textarea "Get date from [PERSON_NAME] RE: amus"
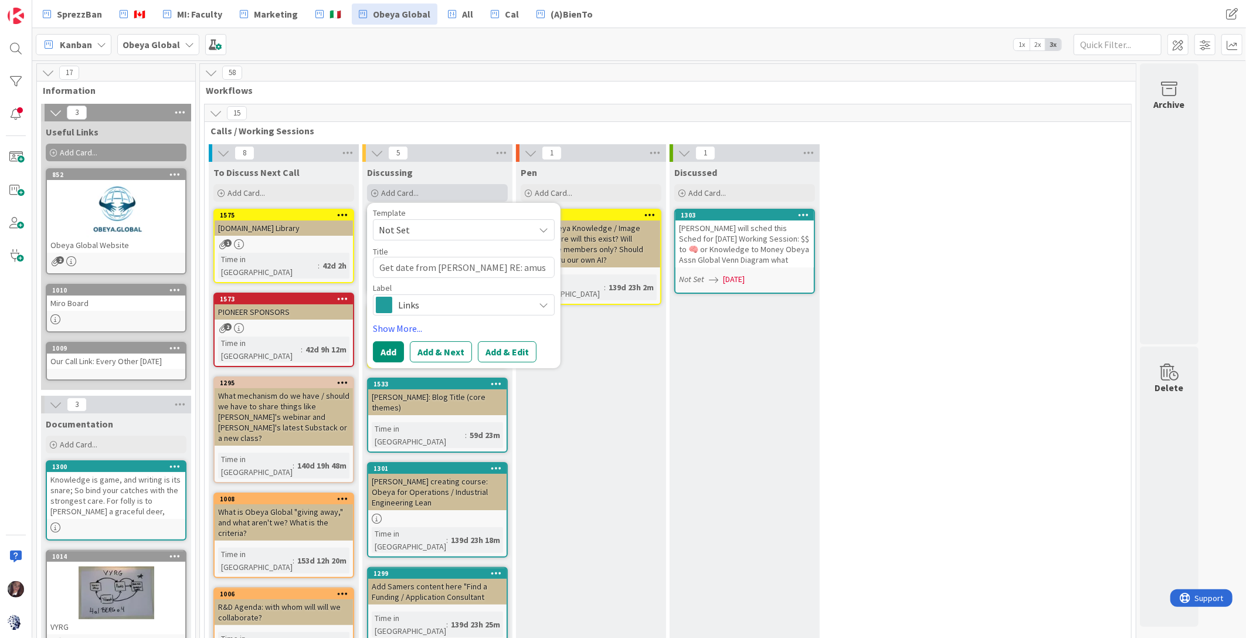
type textarea "x"
type textarea "Get date from [PERSON_NAME]: amuse"
type textarea "x"
type textarea "Get date from [PERSON_NAME]: amusem"
type textarea "x"
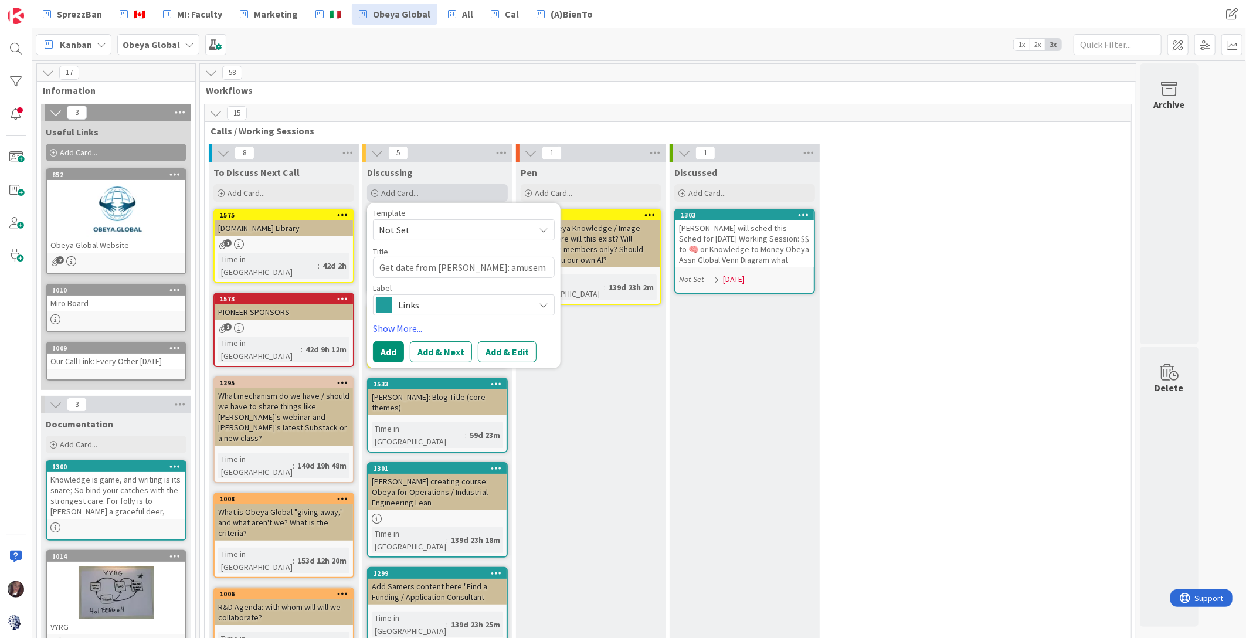
type textarea "Get date from [PERSON_NAME]: amuseme"
type textarea "x"
type textarea "Get date from [PERSON_NAME] RE: amusemen"
type textarea "x"
type textarea "Get date from [PERSON_NAME] RE: amusement"
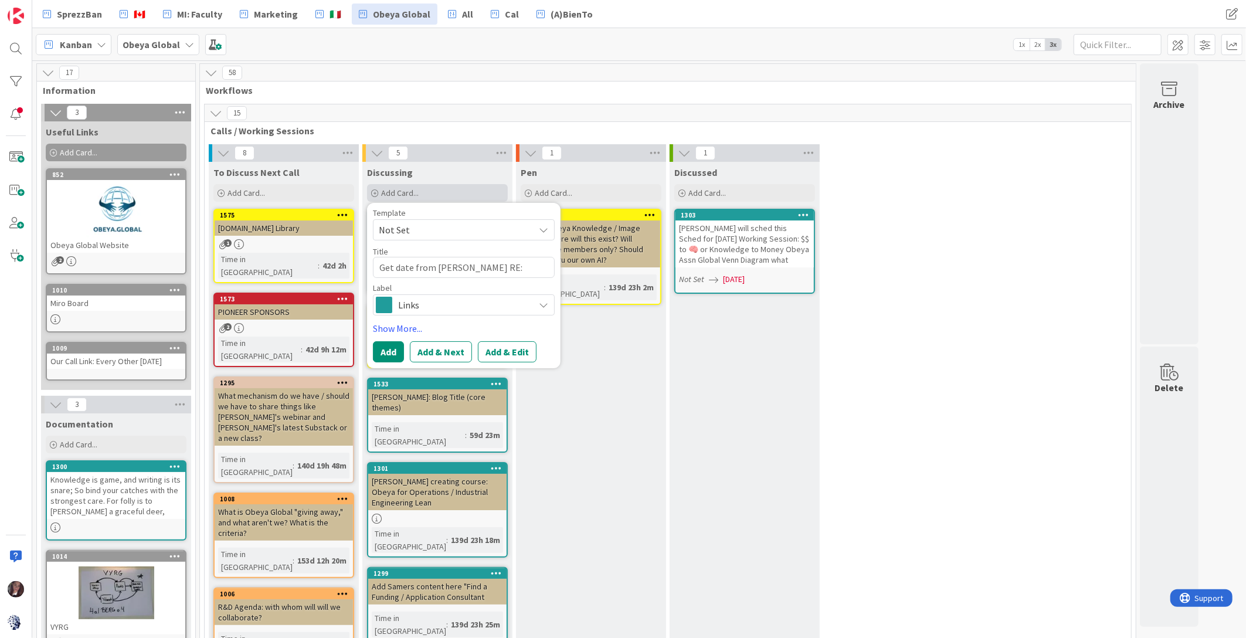
type textarea "x"
type textarea "Get date from [PERSON_NAME] RE: amusement"
type textarea "x"
type textarea "Get date from [PERSON_NAME] RE: amusement"
type textarea "x"
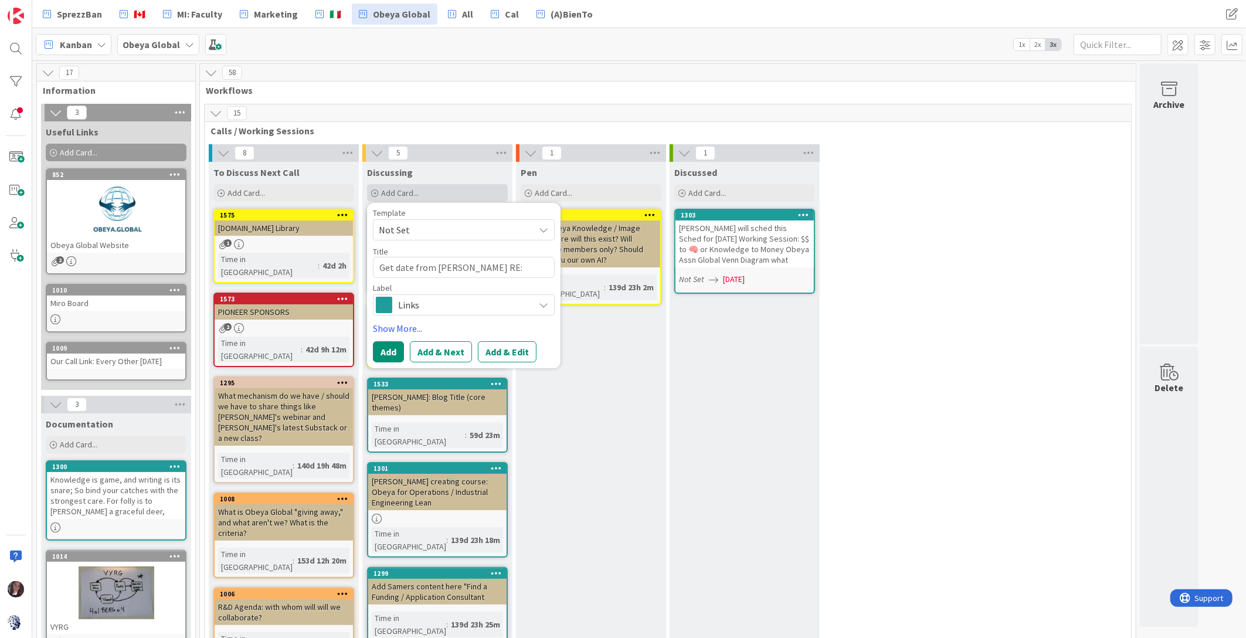
type textarea "Get date from [PERSON_NAME]: amusement p"
type textarea "x"
type textarea "Get date from [PERSON_NAME] RE: amusement pa"
type textarea "x"
type textarea "Get date from [PERSON_NAME] RE: amusement par"
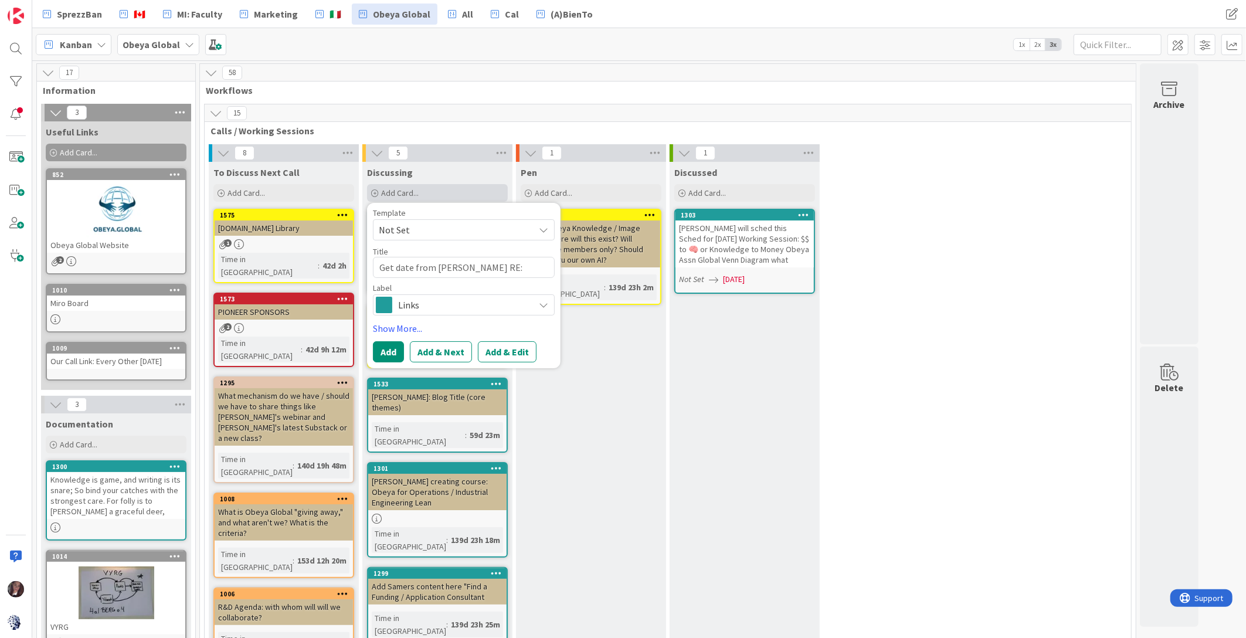
type textarea "x"
type textarea "Get date from [PERSON_NAME] RE: amusement park"
type textarea "x"
type textarea "Get date from [PERSON_NAME] RE: amusement park"
type textarea "x"
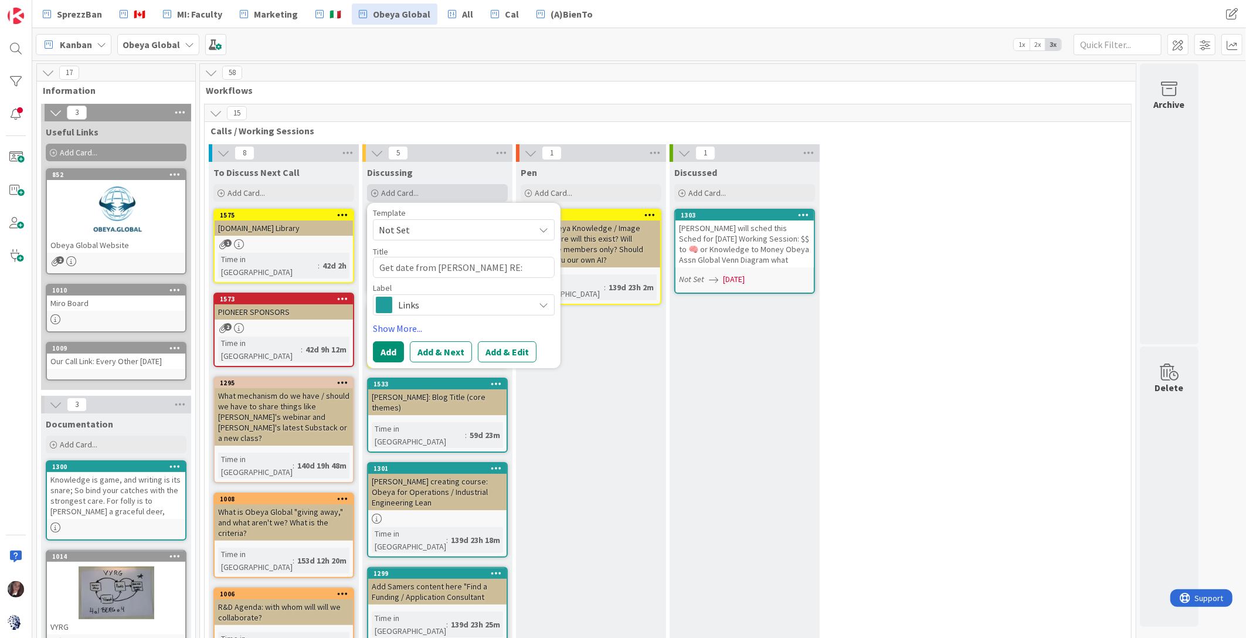
type textarea "Get date from [PERSON_NAME]: amusement park u"
type textarea "x"
type textarea "Get date from [PERSON_NAME]: amusement park us"
type textarea "x"
type textarea "Get date from [PERSON_NAME]: amusement park usi"
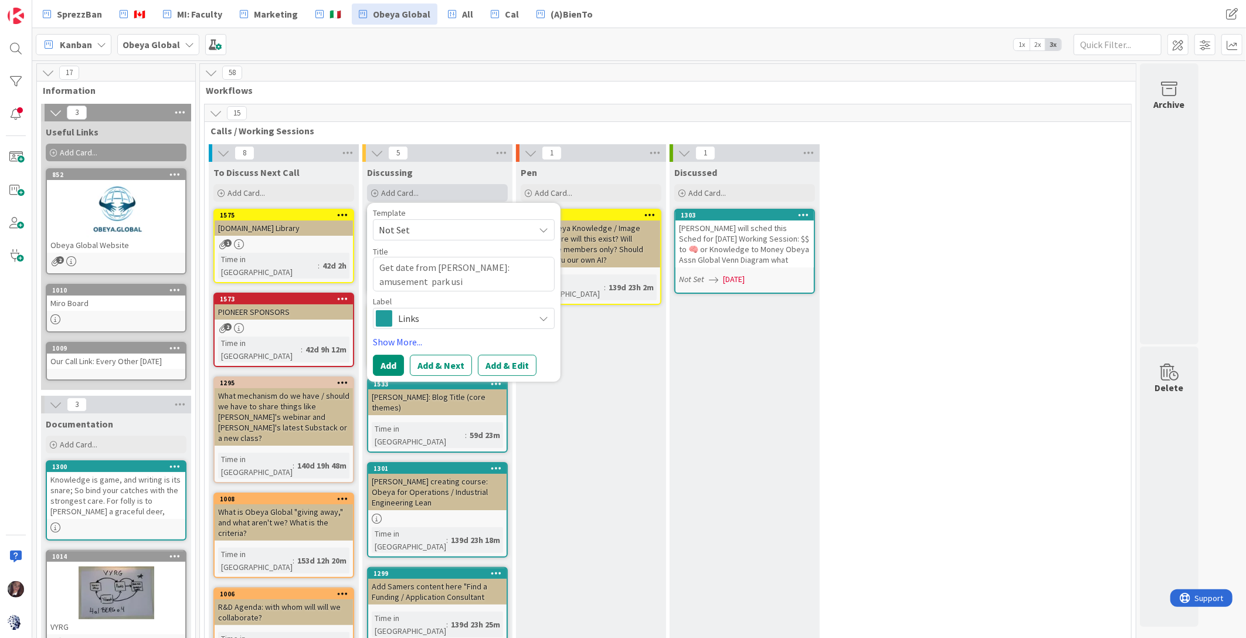
type textarea "x"
type textarea "Get date from [PERSON_NAME]: amusement park usin"
type textarea "x"
type textarea "Get date from [PERSON_NAME] RE: amusement park using"
type textarea "x"
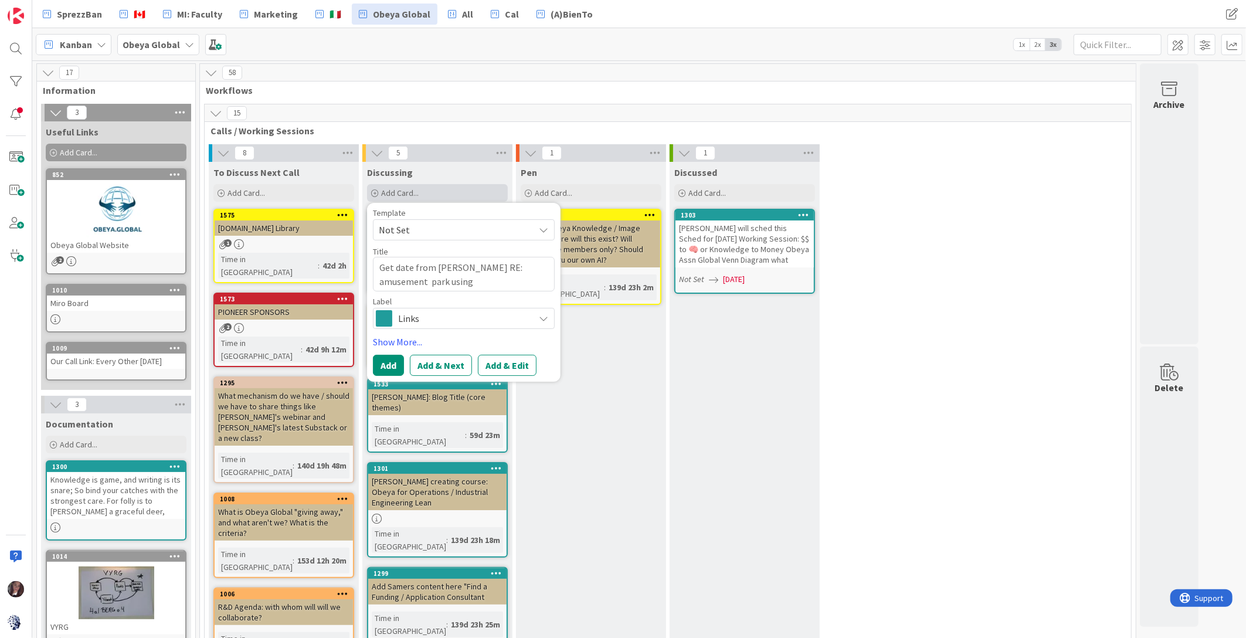
type textarea "Get date from [PERSON_NAME] RE: amusement park using"
type textarea "x"
type textarea "Get date from [PERSON_NAME] RE: amusement park using k"
type textarea "x"
type textarea "Get date from [PERSON_NAME] RE: amusement park using ka"
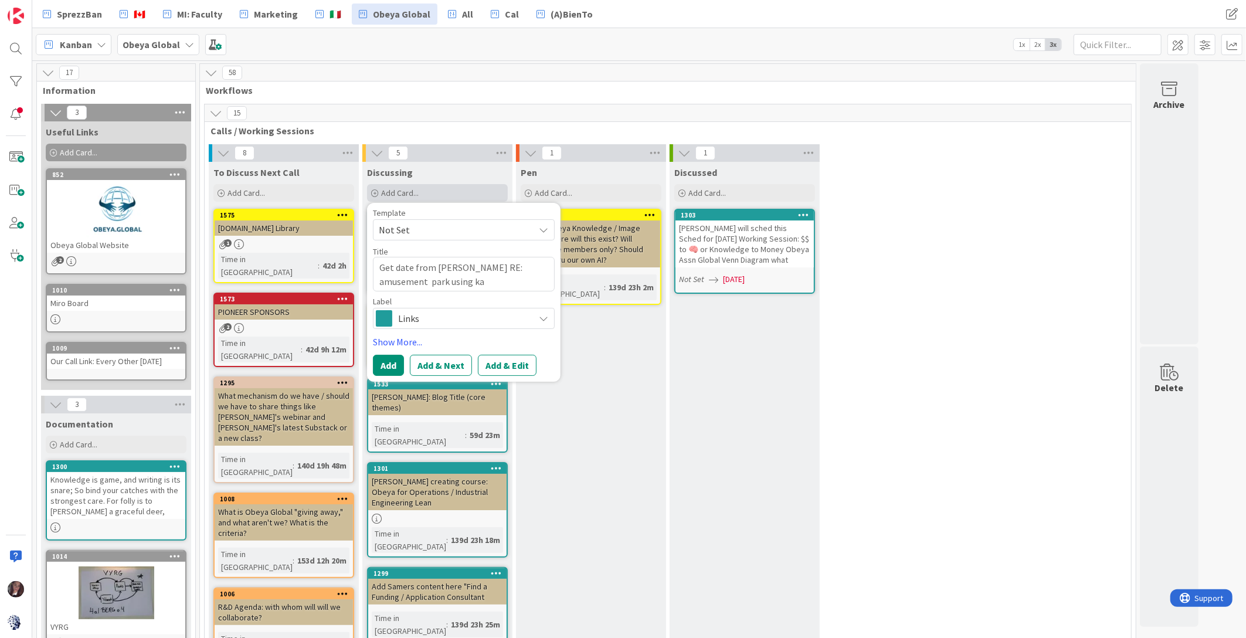
type textarea "x"
type textarea "Get date from [PERSON_NAME] RE: amusement park using kan"
type textarea "x"
type textarea "Get date from [PERSON_NAME] RE: amusement park using kanb"
type textarea "x"
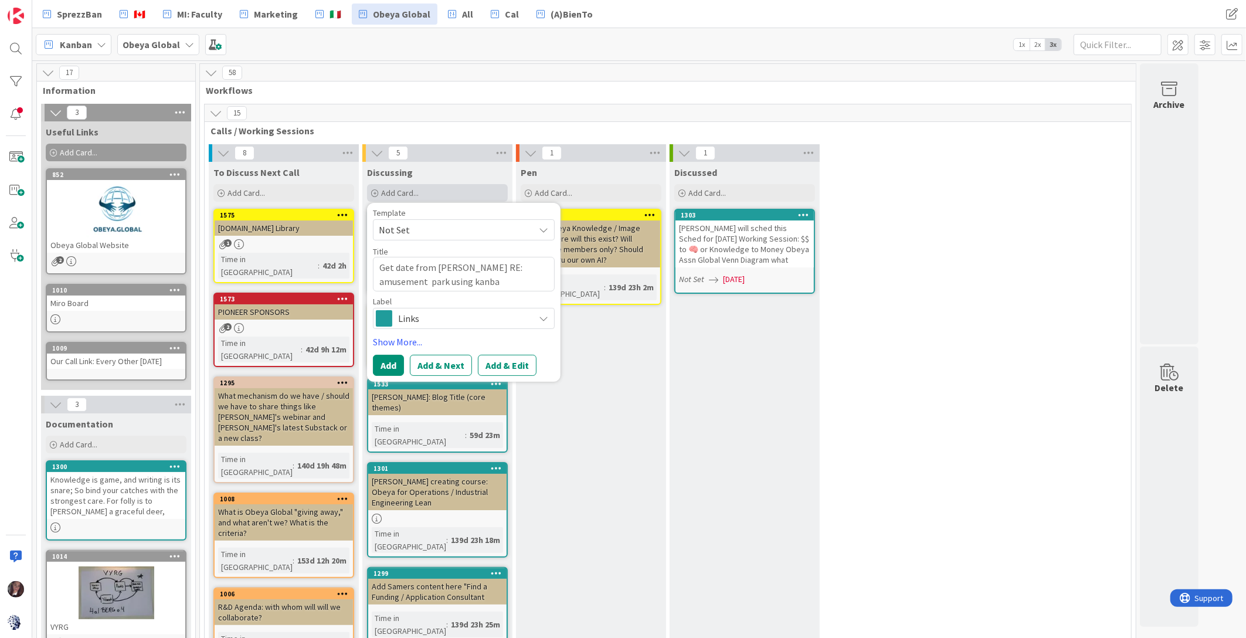
type textarea "Get date from [PERSON_NAME] RE: amusement park using kanban"
type textarea "x"
type textarea "Get date from [PERSON_NAME] RE: amusement park using kanban"
type textarea "x"
type textarea "Get date from [PERSON_NAME] RE: amusement park using kanban a"
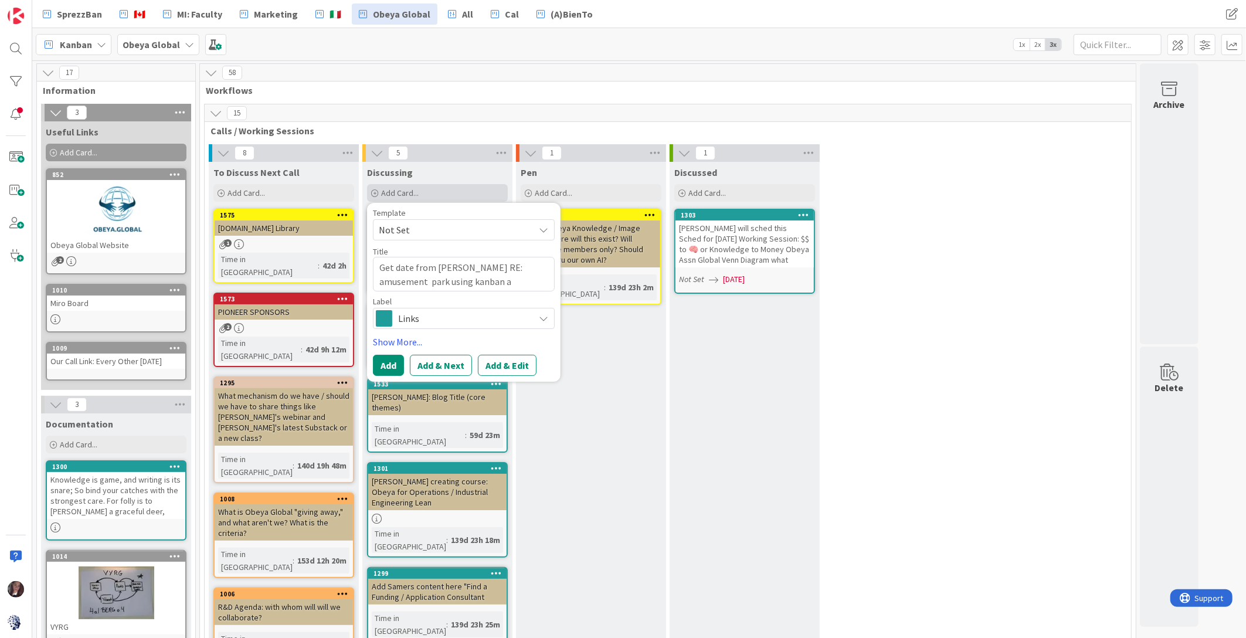
type textarea "x"
type textarea "Get date from [PERSON_NAME] RE: amusement park using kanban an"
type textarea "x"
type textarea "Get date from [PERSON_NAME] RE: amusement park using kanban and"
type textarea "x"
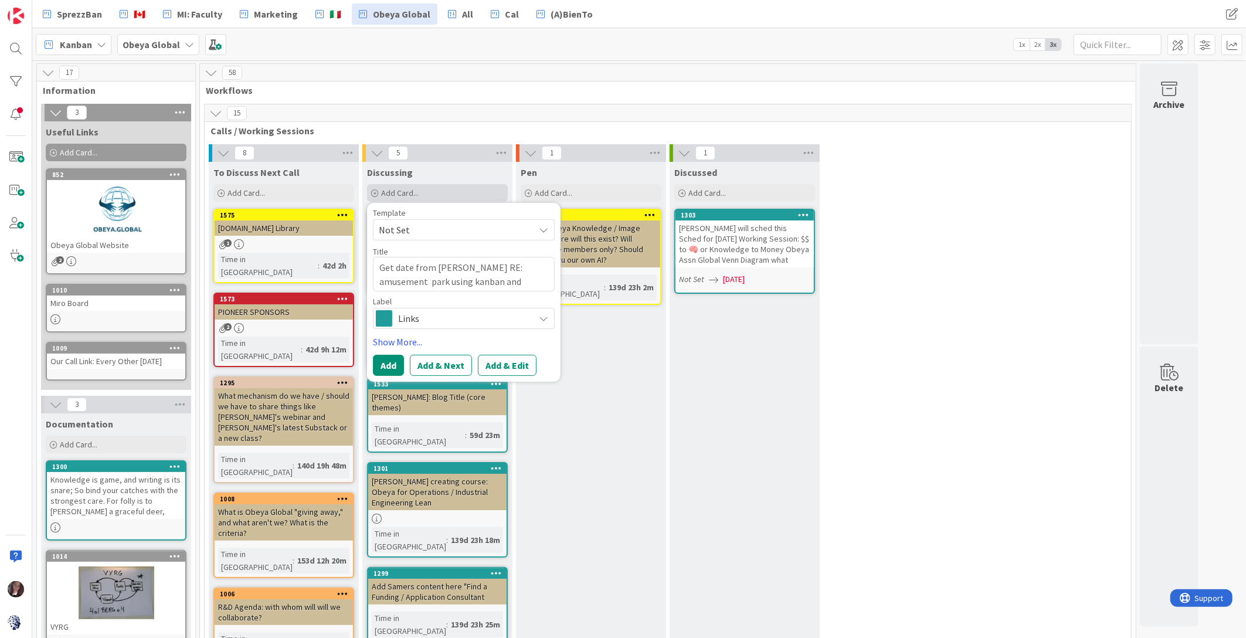
type textarea "Get date from [PERSON_NAME] RE: amusement park using kanban and"
type textarea "x"
type textarea "Get date from [PERSON_NAME] RE: amusement park using kanban and o"
type textarea "x"
type textarea "Get date from [PERSON_NAME] RE: amusement park using kanban and on"
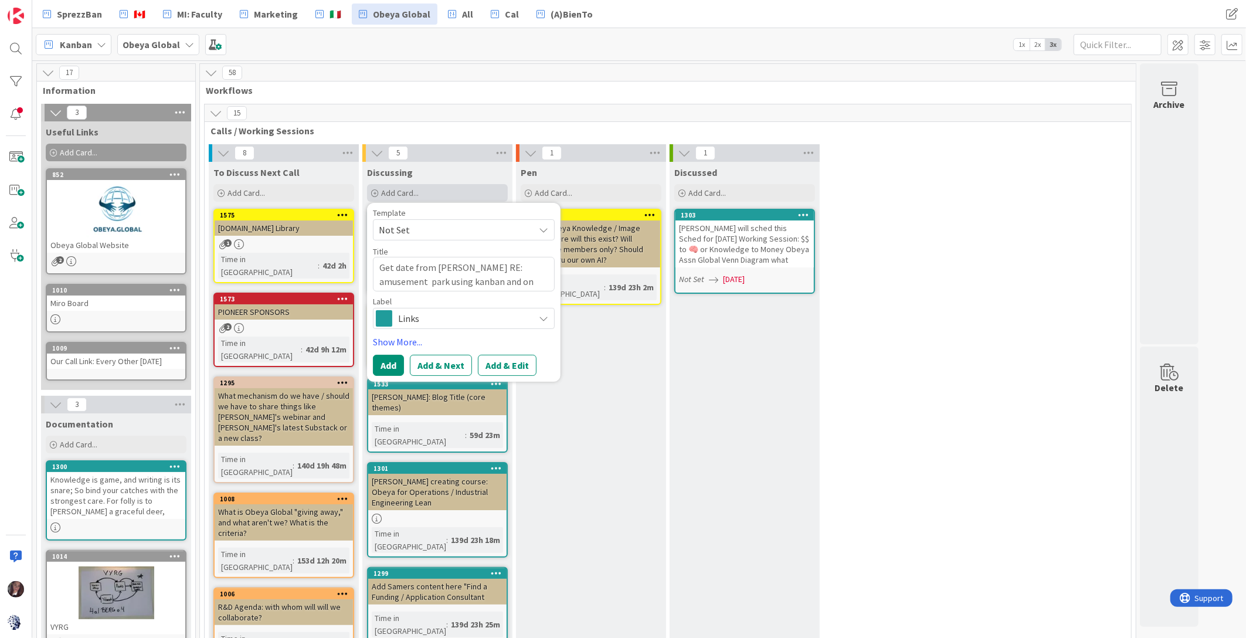
type textarea "x"
type textarea "Get date from [PERSON_NAME] RE: amusement park using kanban and one"
type textarea "x"
type textarea "Get date from [PERSON_NAME] RE: amusement park using kanban and [PERSON_NAME]"
type textarea "x"
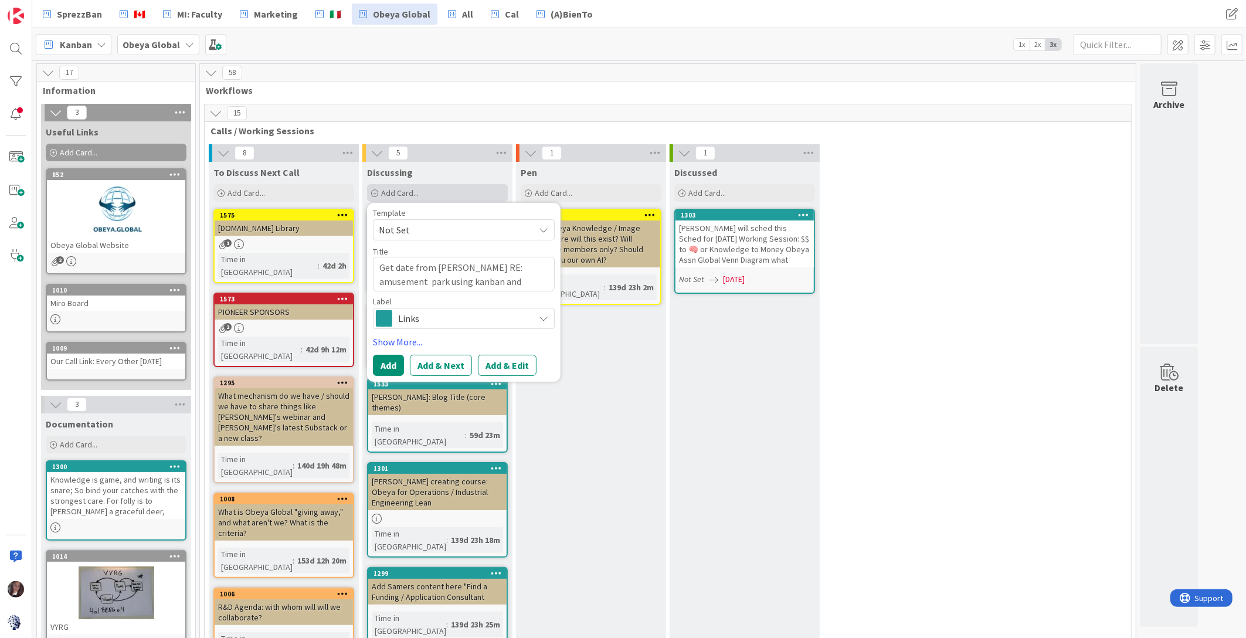
type textarea "Get date from [PERSON_NAME] RE: amusement park using kanban and oneya"
type textarea "x"
type textarea "Get date from [PERSON_NAME] RE: amusement park using kanban and [PERSON_NAME]"
type textarea "x"
type textarea "Get date from [PERSON_NAME] RE: amusement park using kanban and one"
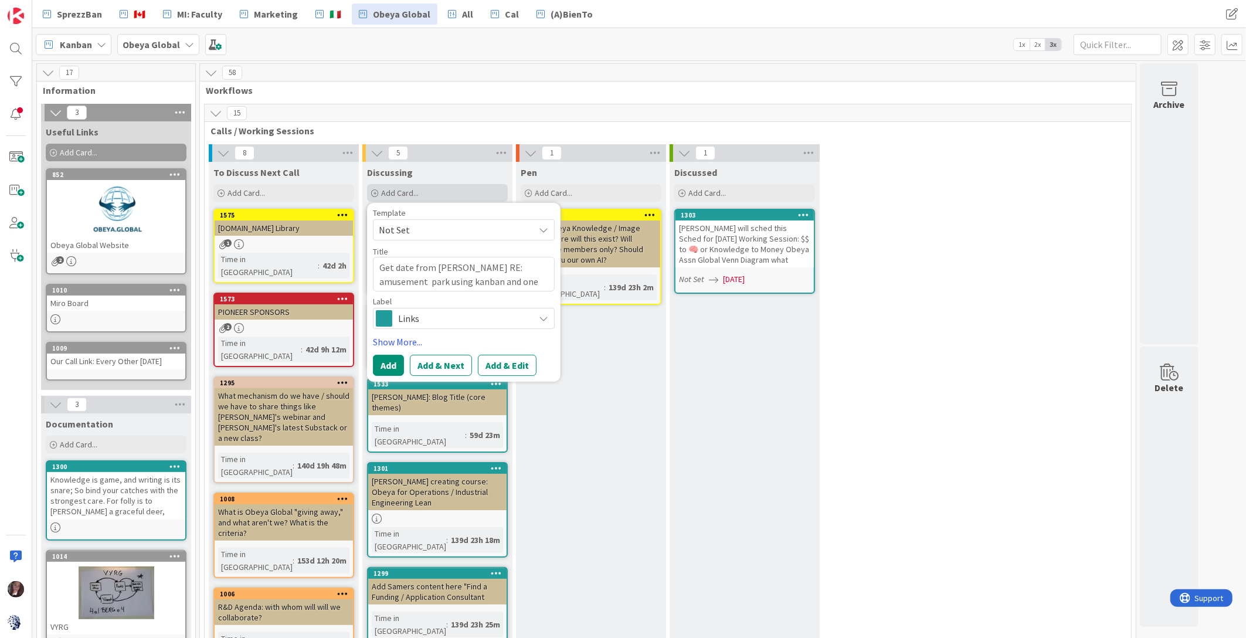
type textarea "x"
type textarea "Get date from [PERSON_NAME] RE: amusement park using kanban and on"
type textarea "x"
type textarea "Get date from [PERSON_NAME] RE: amusement park using kanban and o"
type textarea "x"
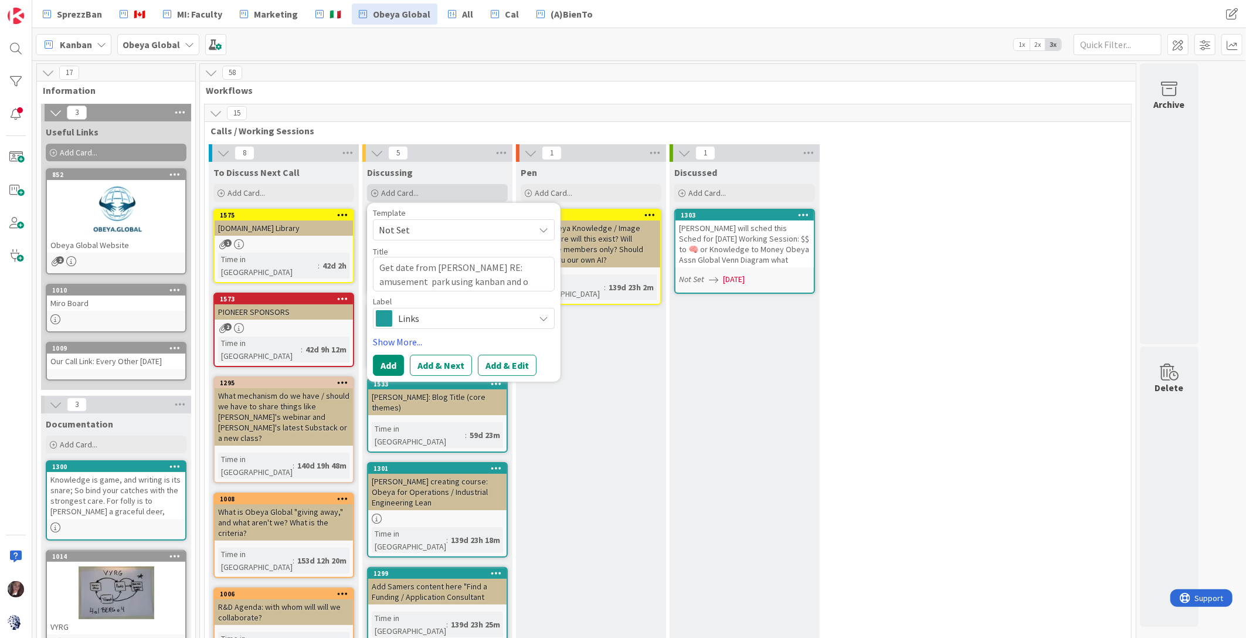
type textarea "Get date from [PERSON_NAME] RE: amusement park using kanban and ob"
type textarea "x"
type textarea "Get date from [PERSON_NAME] RE: amusement park using kanban and obe"
type textarea "x"
type textarea "Get date from [PERSON_NAME] RE: amusement park using kanban and obey"
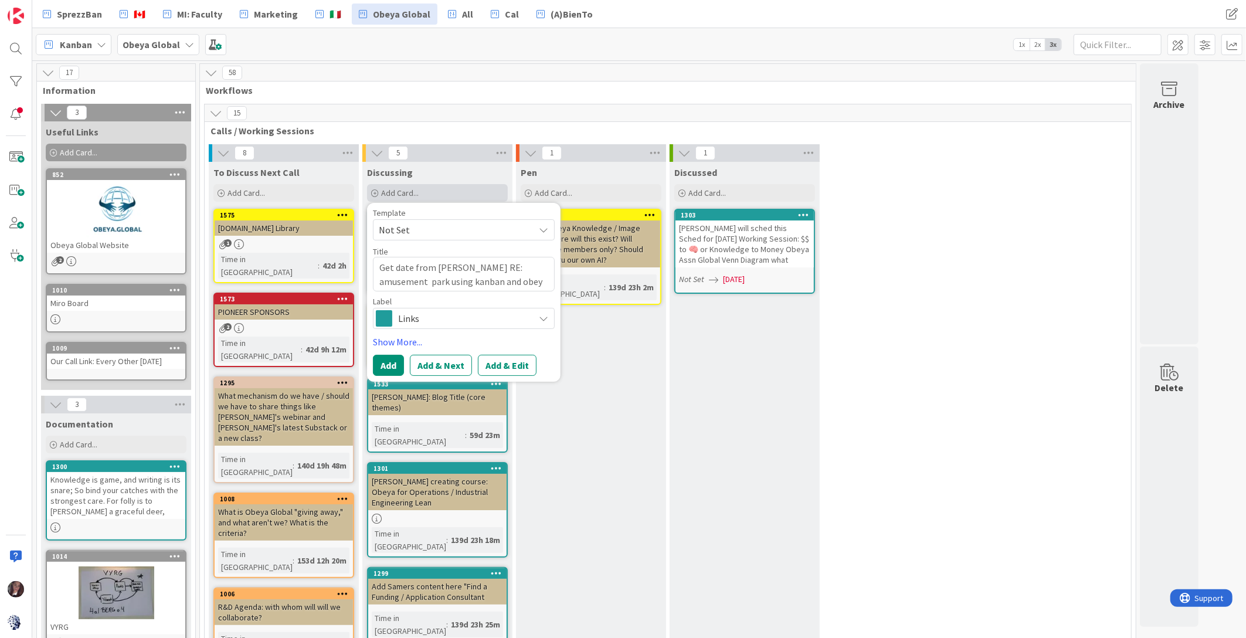
type textarea "x"
type textarea "Get date from [PERSON_NAME]: amusement park using kanban and obeya"
click at [409, 268] on textarea "Get date from [PERSON_NAME]: amusement park using kanban and obeya" at bounding box center [464, 274] width 182 height 35
type textarea "x"
type textarea "Get dat from [PERSON_NAME] RE: amusement park using kanban and obeya"
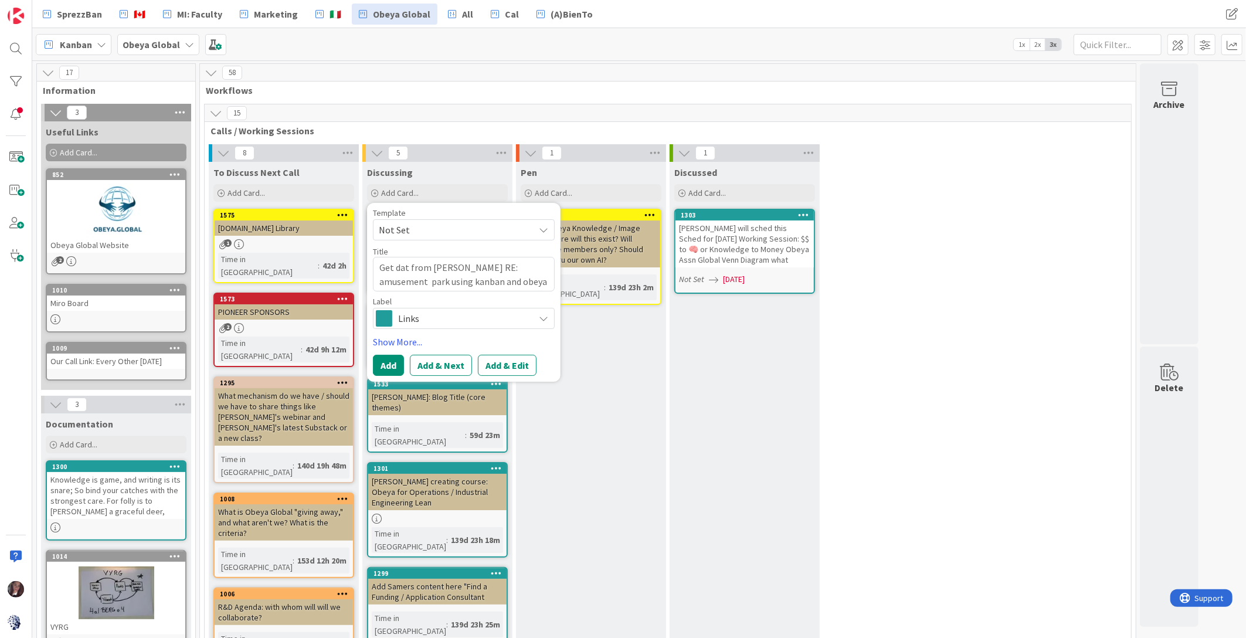
type textarea "x"
type textarea "Get data from [PERSON_NAME] RE: amusement park using kanban and obeya"
click at [425, 318] on span "Links" at bounding box center [463, 318] width 130 height 16
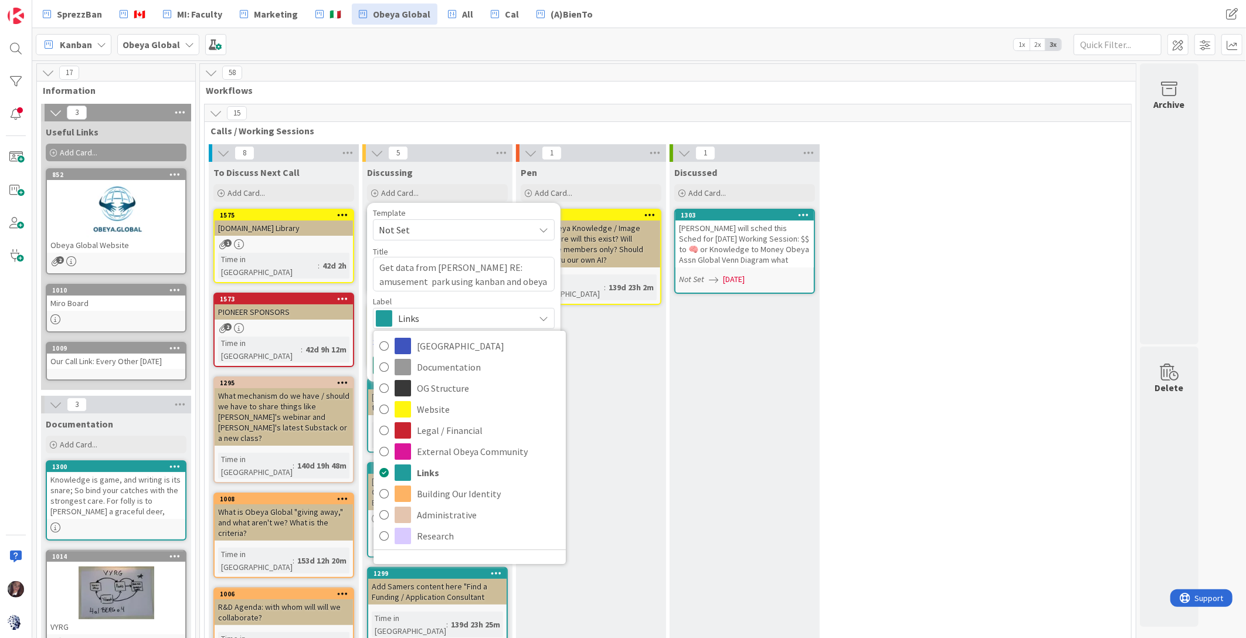
click at [873, 141] on div "15 Calls / Working Sessions 8 To Discuss Next Call Add Card... 1575 [DOMAIN_NAM…" at bounding box center [667, 522] width 927 height 837
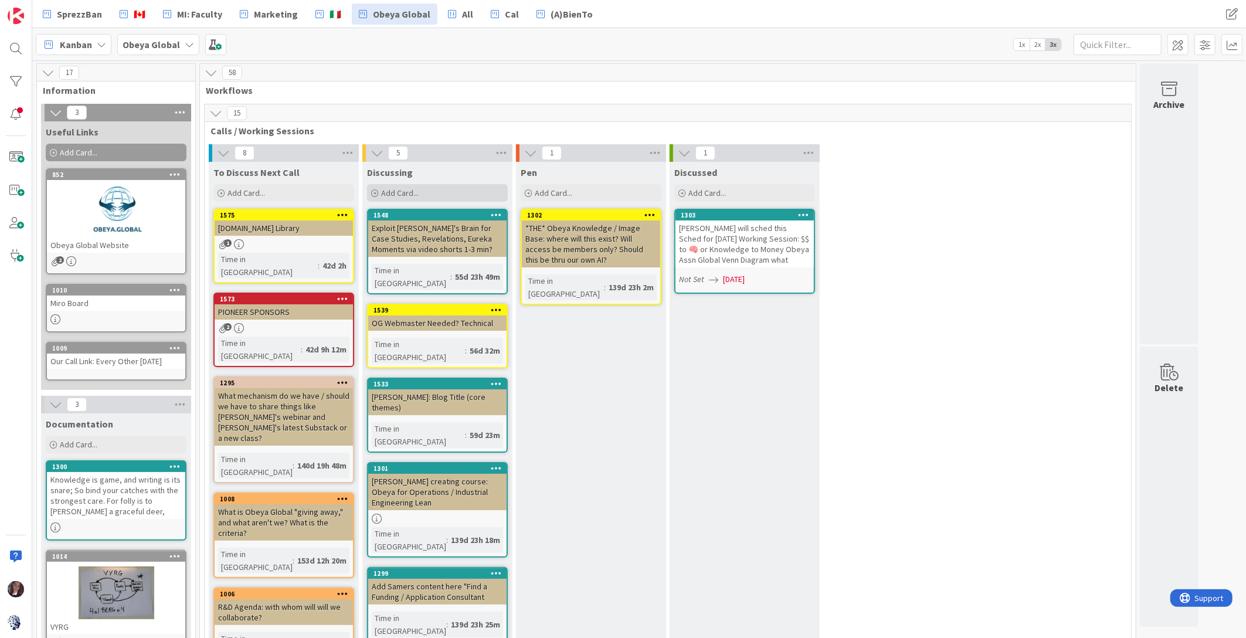
click at [420, 190] on div "Add Card..." at bounding box center [437, 193] width 141 height 18
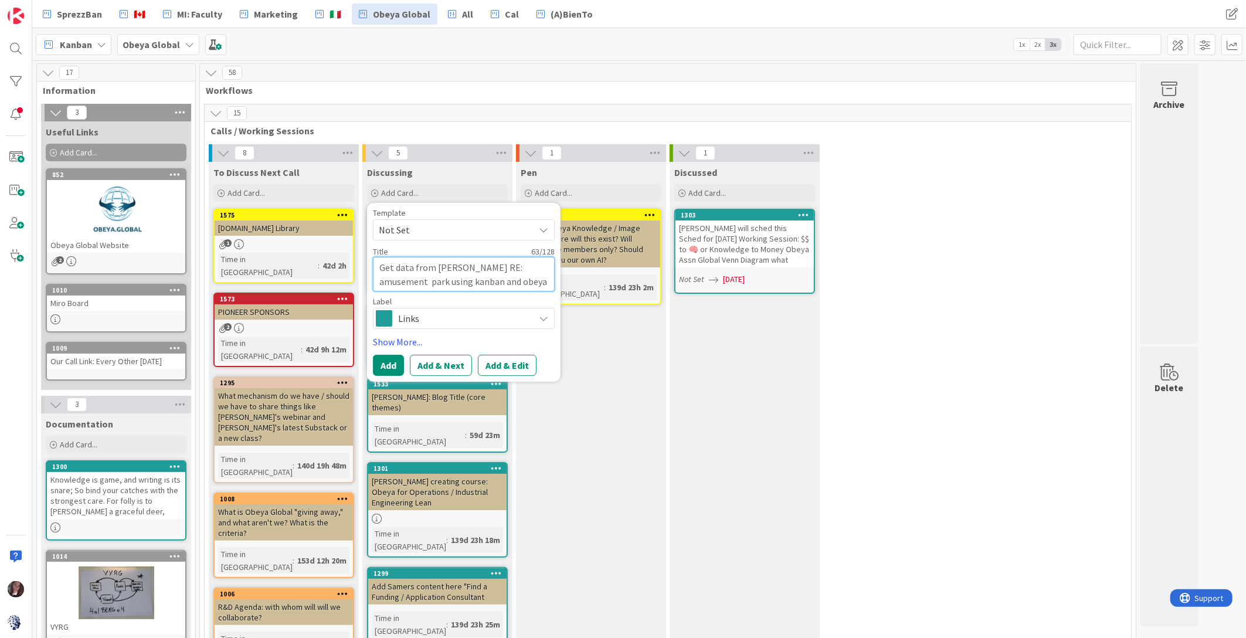
drag, startPoint x: 495, startPoint y: 282, endPoint x: 487, endPoint y: 291, distance: 12.5
click at [495, 282] on textarea "Get data from [PERSON_NAME] RE: amusement park using kanban and obeya" at bounding box center [464, 274] width 182 height 35
click at [432, 317] on span "Links" at bounding box center [463, 318] width 130 height 16
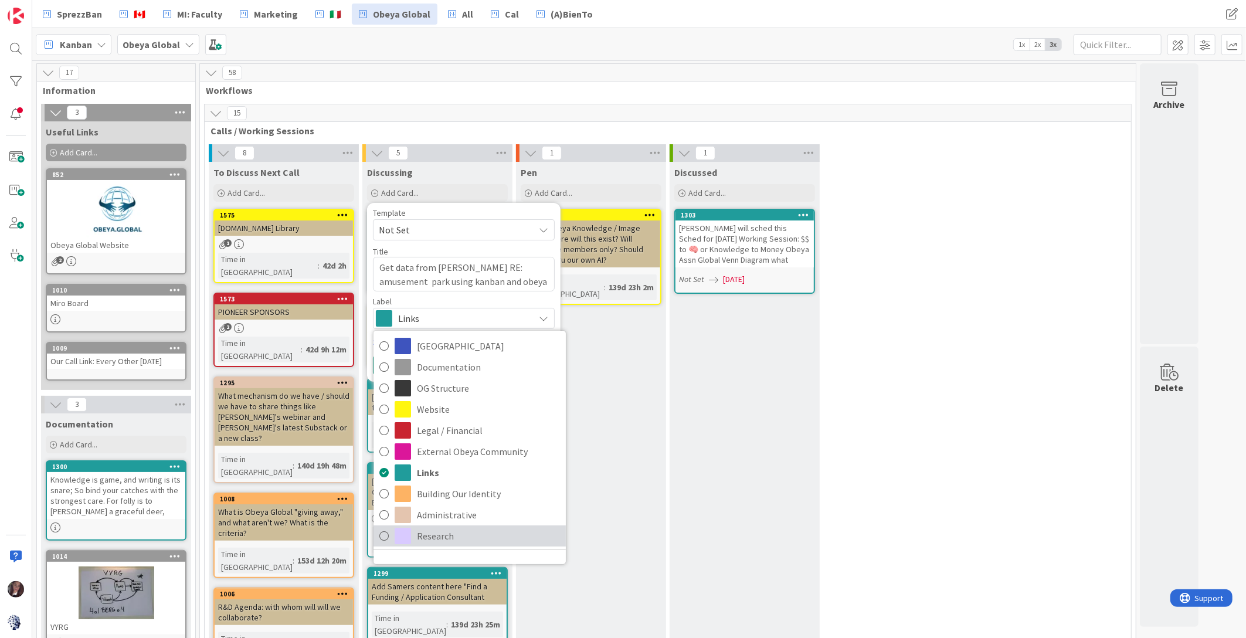
click at [381, 535] on icon at bounding box center [383, 536] width 9 height 18
type textarea "x"
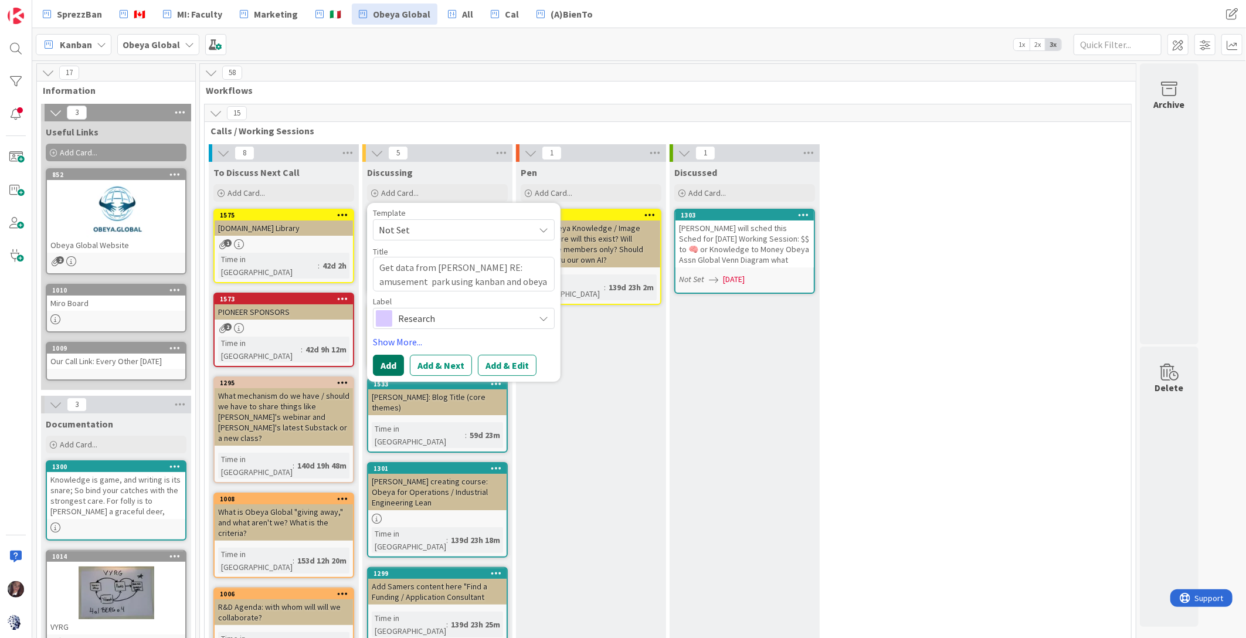
click at [383, 358] on button "Add" at bounding box center [388, 365] width 31 height 21
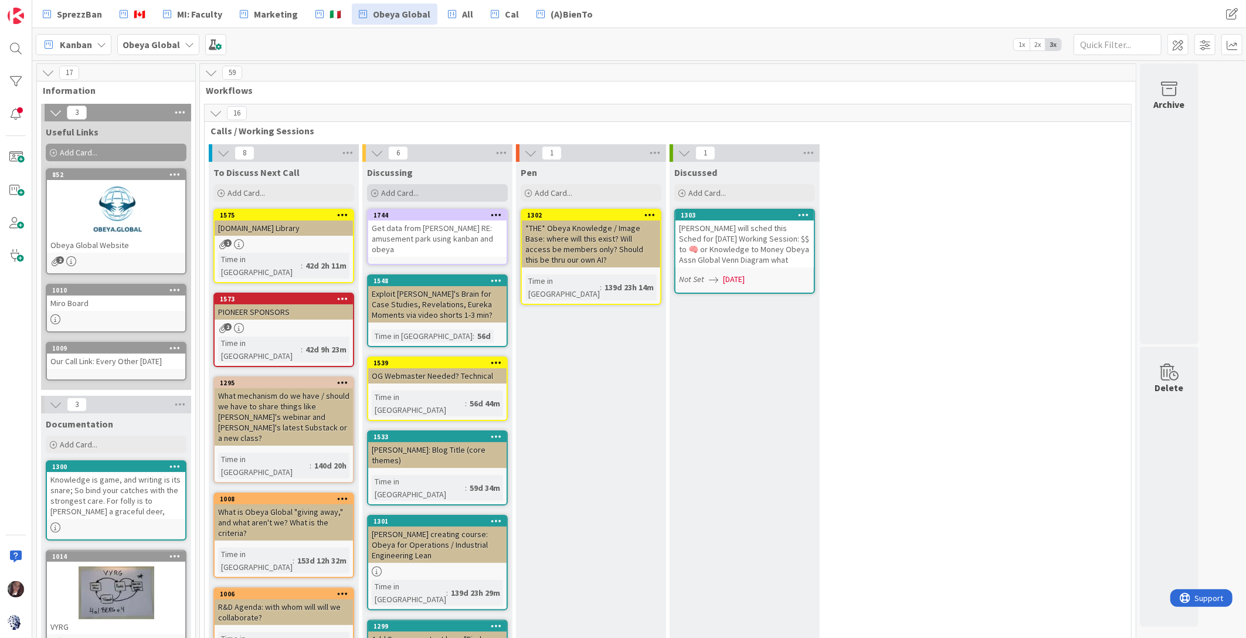
click at [386, 190] on span "Add Card..." at bounding box center [400, 193] width 38 height 11
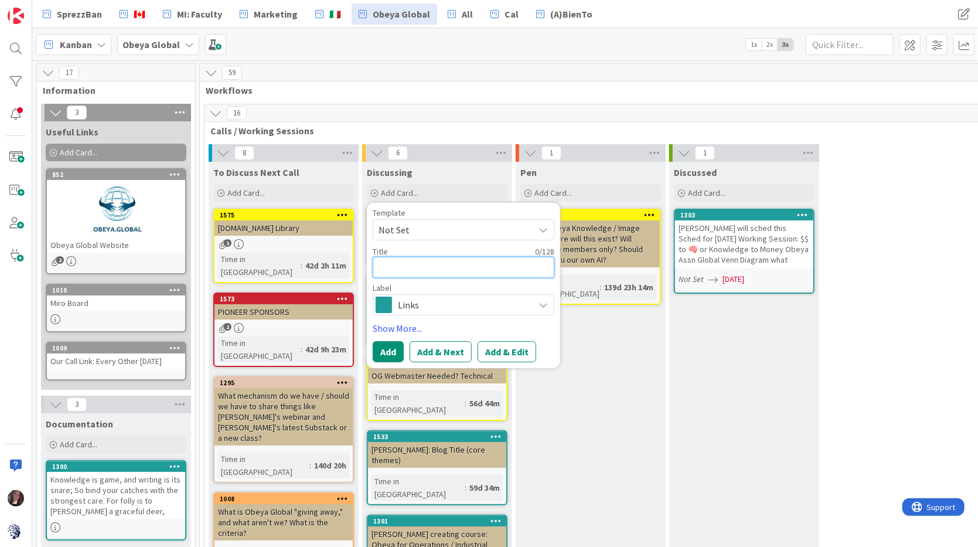
click at [431, 264] on textarea at bounding box center [464, 267] width 182 height 21
